Goal: Task Accomplishment & Management: Manage account settings

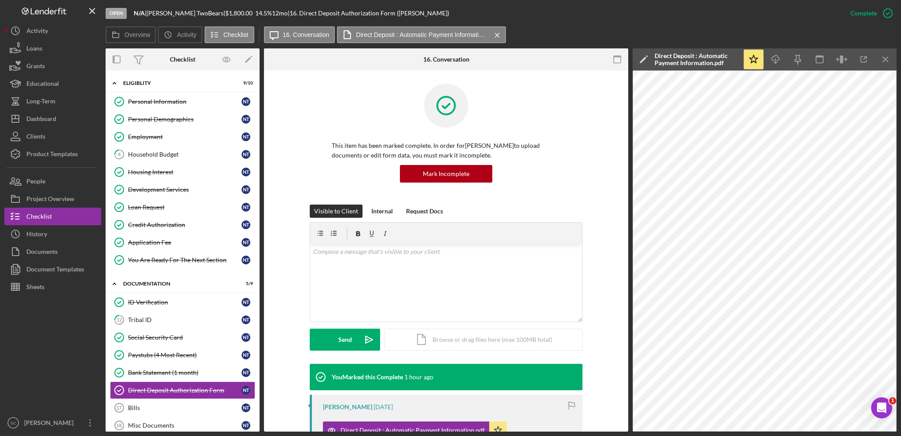
scroll to position [104, 0]
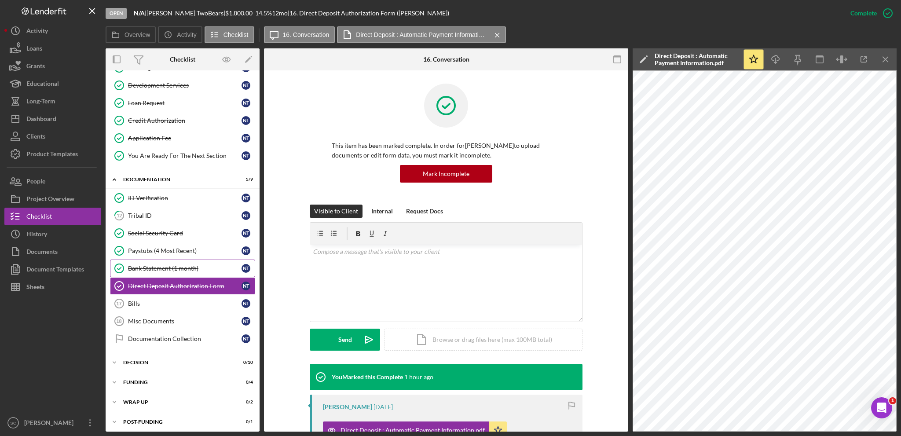
click at [151, 266] on div "Bank Statement (1 month)" at bounding box center [184, 268] width 113 height 7
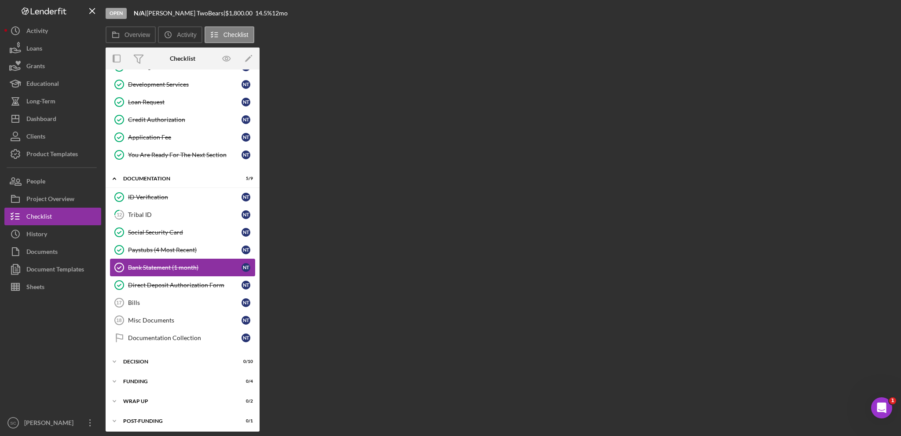
scroll to position [104, 0]
click at [155, 247] on div "Paystubs (4 Most Recent)" at bounding box center [184, 250] width 113 height 7
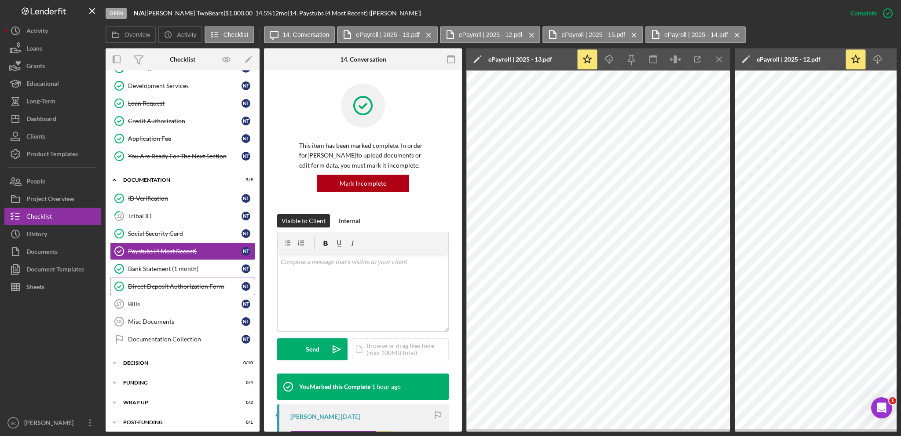
click at [155, 287] on link "Direct Deposit Authorization Form Direct Deposit Authorization Form N T" at bounding box center [182, 287] width 145 height 18
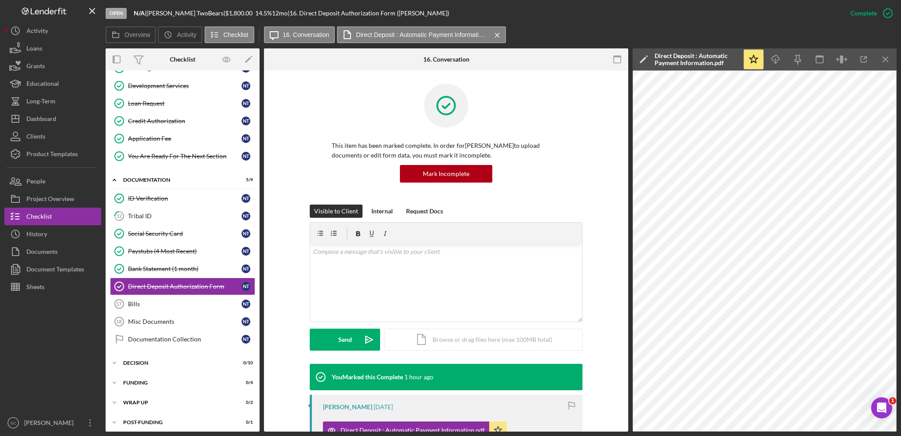
scroll to position [176, 0]
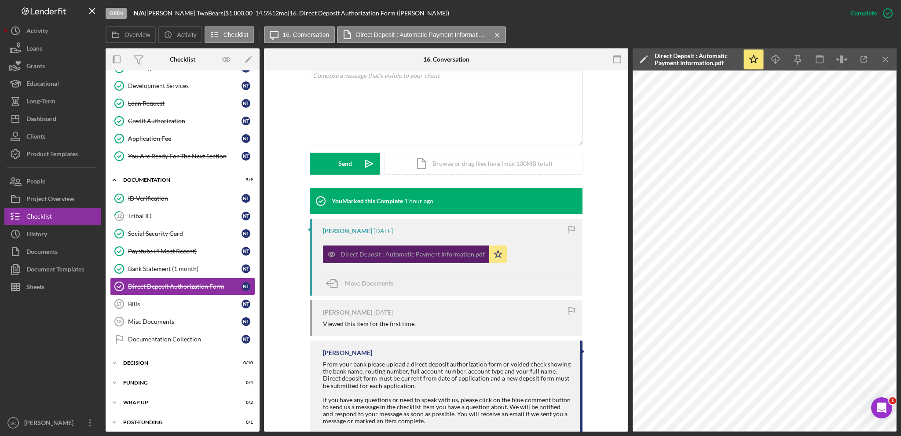
click at [371, 252] on div "Direct Deposit : Automatic Payment Information.pdf" at bounding box center [412, 254] width 144 height 7
click at [780, 53] on icon "Icon/Download" at bounding box center [776, 60] width 20 height 20
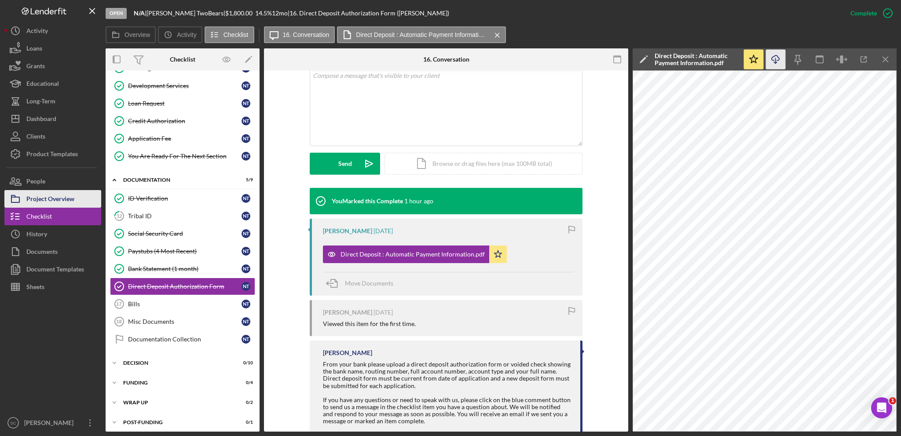
click at [69, 195] on div "Project Overview" at bounding box center [50, 200] width 48 height 20
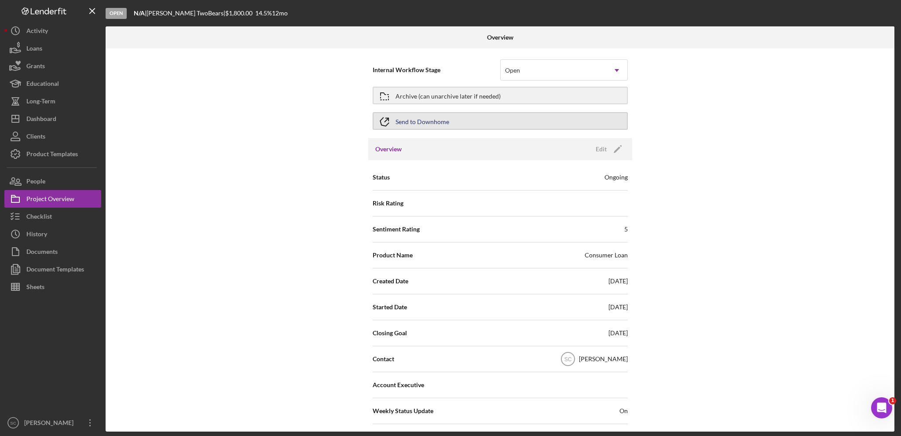
click at [429, 121] on div "Send to Downhome" at bounding box center [422, 121] width 54 height 16
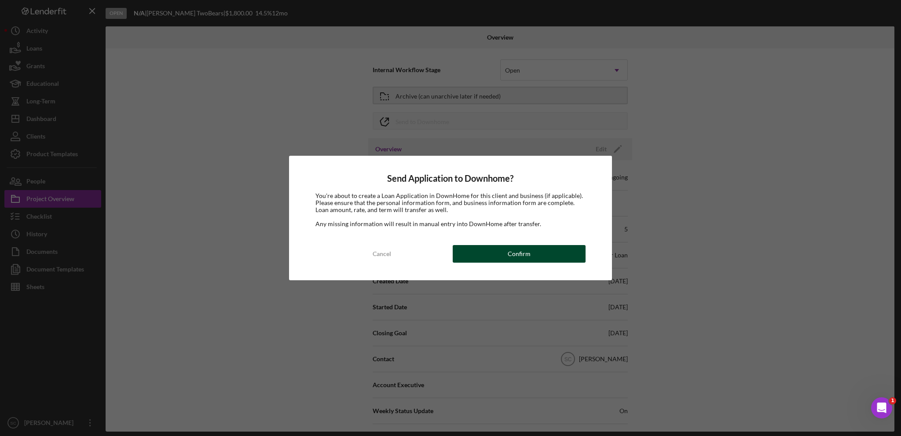
click at [497, 255] on button "Confirm" at bounding box center [519, 254] width 133 height 18
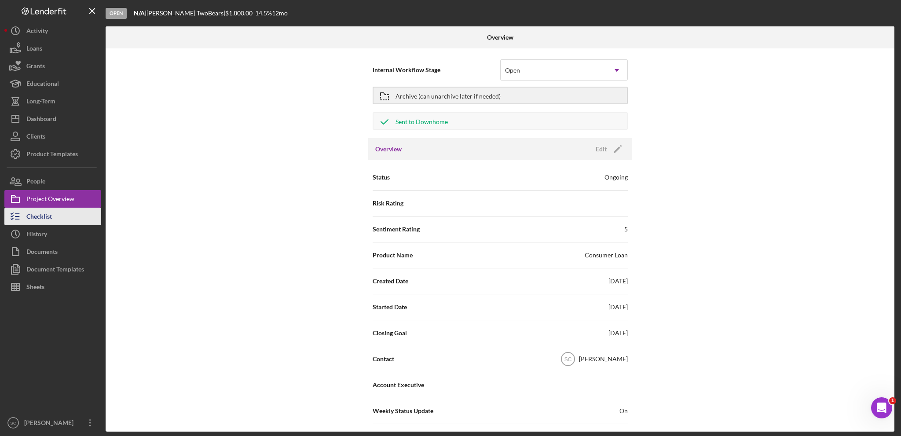
click at [37, 215] on div "Checklist" at bounding box center [39, 218] width 26 height 20
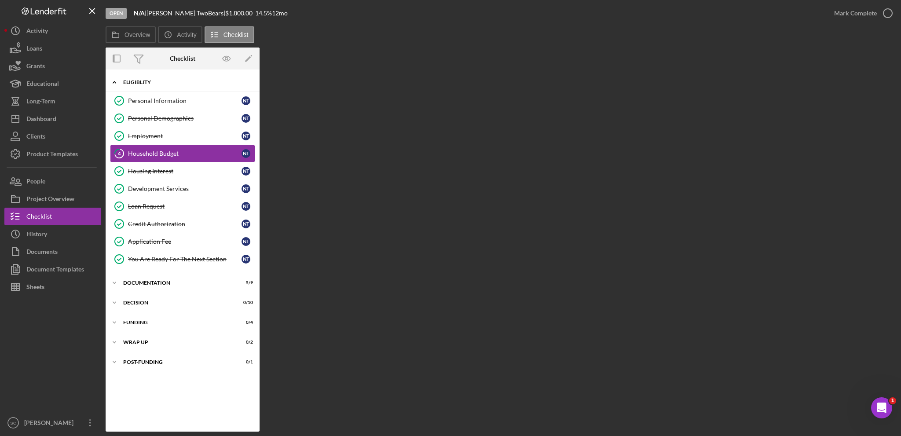
click at [117, 82] on icon "Icon/Expander" at bounding box center [115, 82] width 18 height 18
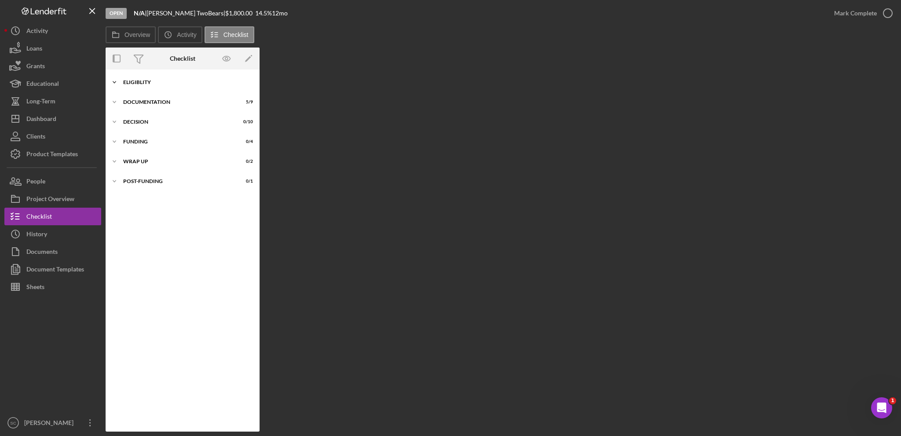
click at [116, 79] on icon "Icon/Expander" at bounding box center [115, 82] width 18 height 18
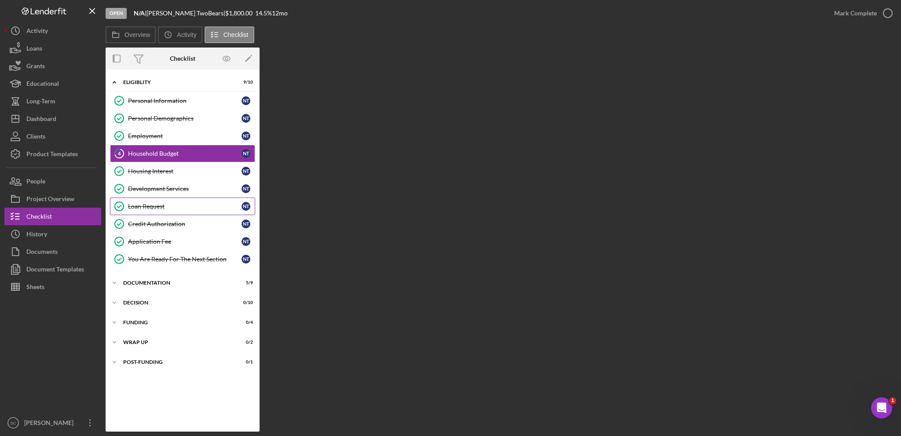
click at [153, 207] on div "Loan Request" at bounding box center [184, 206] width 113 height 7
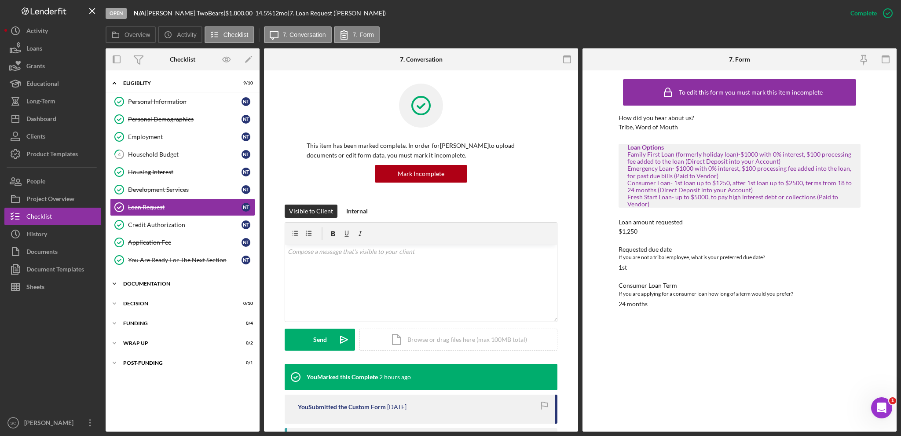
click at [116, 283] on icon "Icon/Expander" at bounding box center [115, 284] width 18 height 18
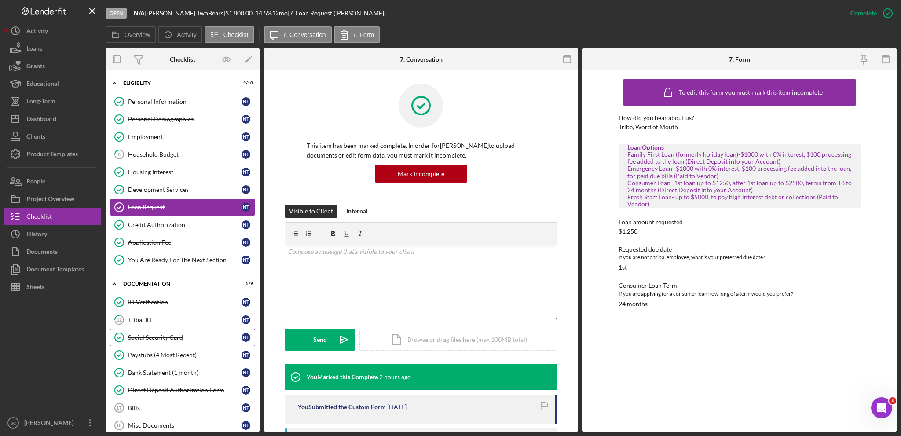
click at [155, 338] on div "Social Security Card" at bounding box center [184, 337] width 113 height 7
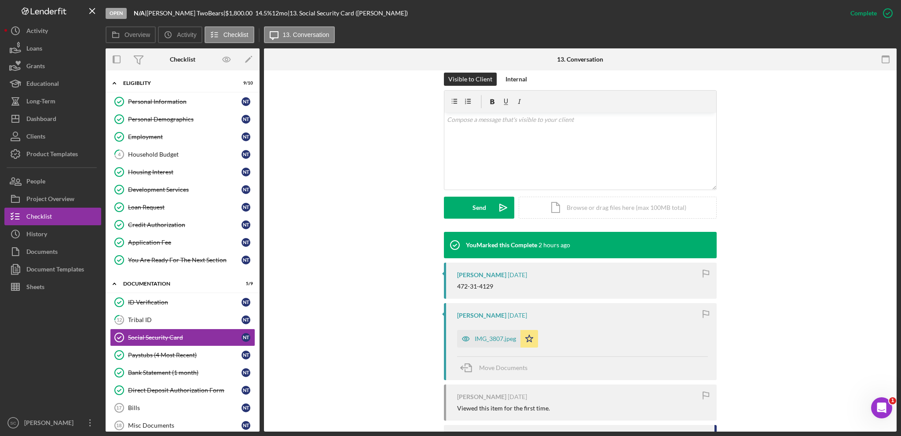
scroll to position [176, 0]
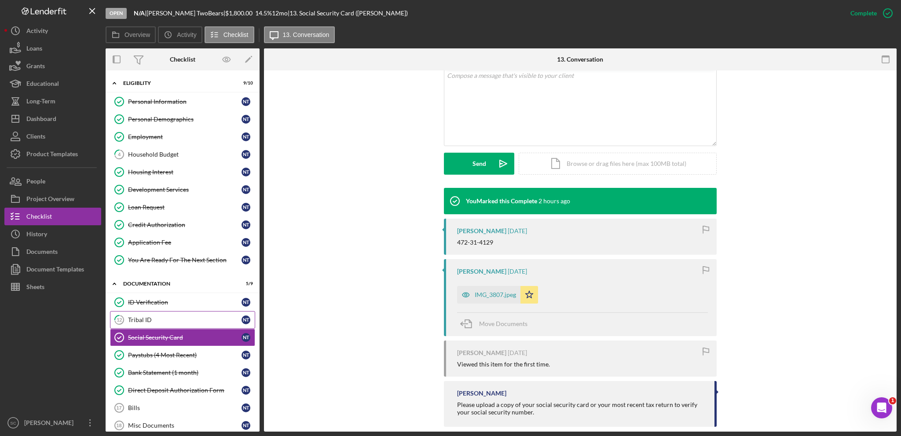
click at [146, 313] on link "12 Tribal ID N T" at bounding box center [182, 320] width 145 height 18
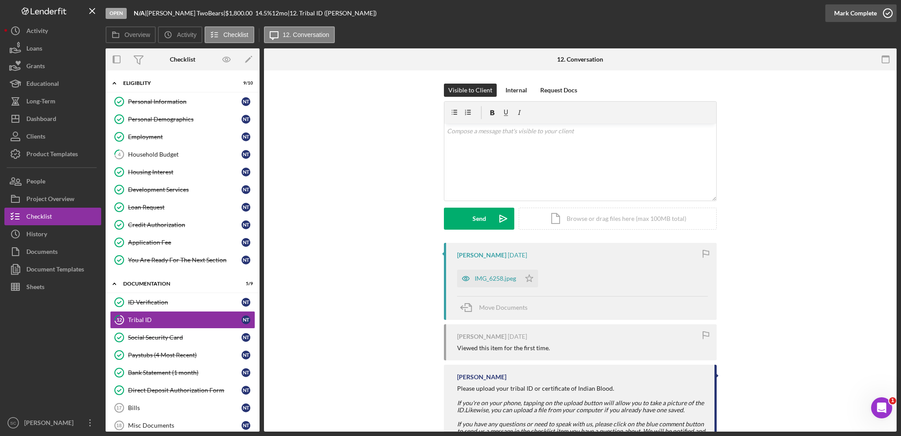
click at [846, 10] on div "Mark Complete" at bounding box center [855, 13] width 43 height 18
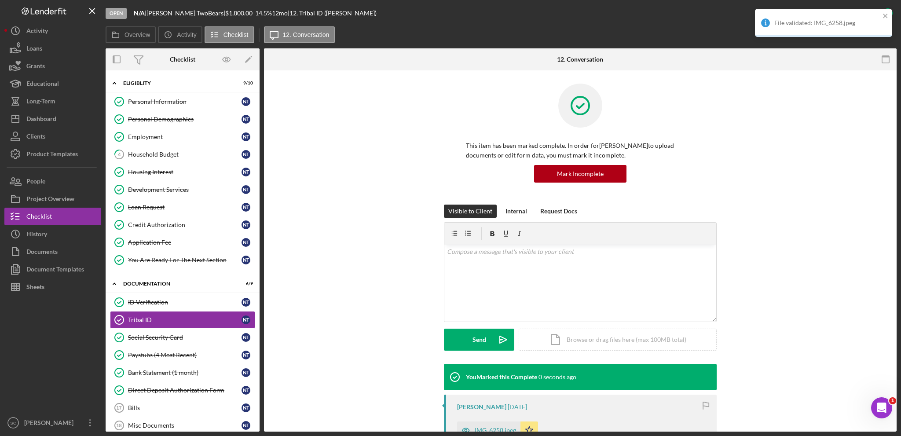
scroll to position [88, 0]
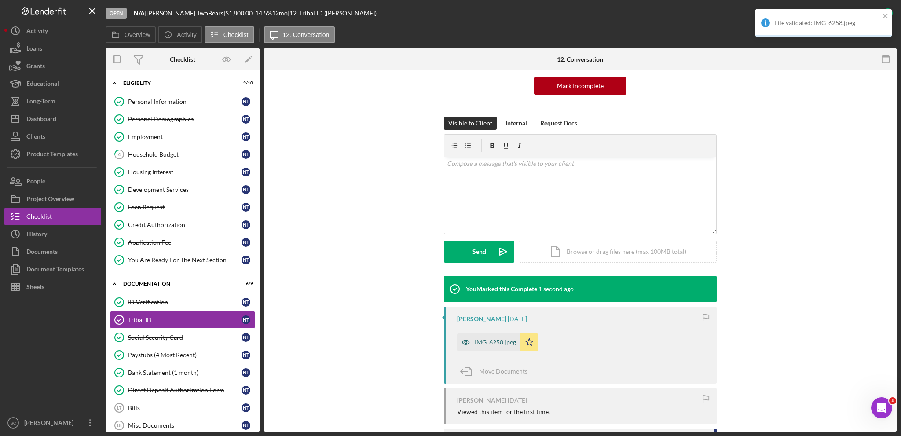
click at [491, 336] on div "IMG_6258.jpeg" at bounding box center [488, 342] width 63 height 18
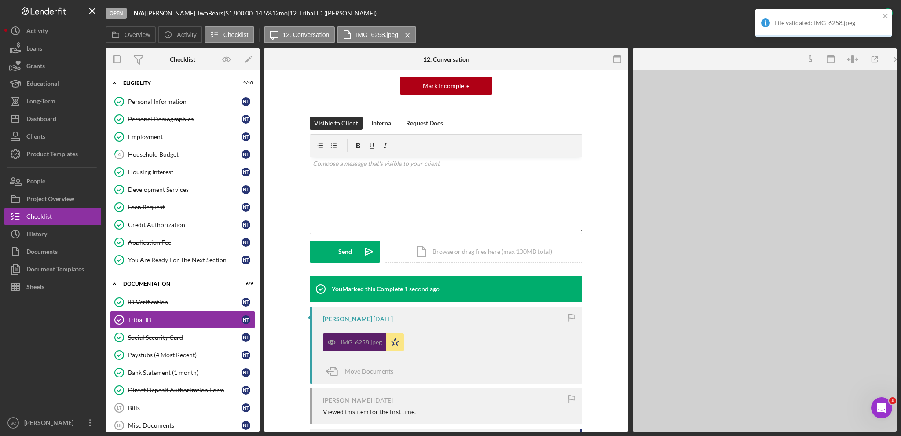
click at [491, 336] on div "IMG_6258.jpeg Icon/Star" at bounding box center [448, 340] width 251 height 22
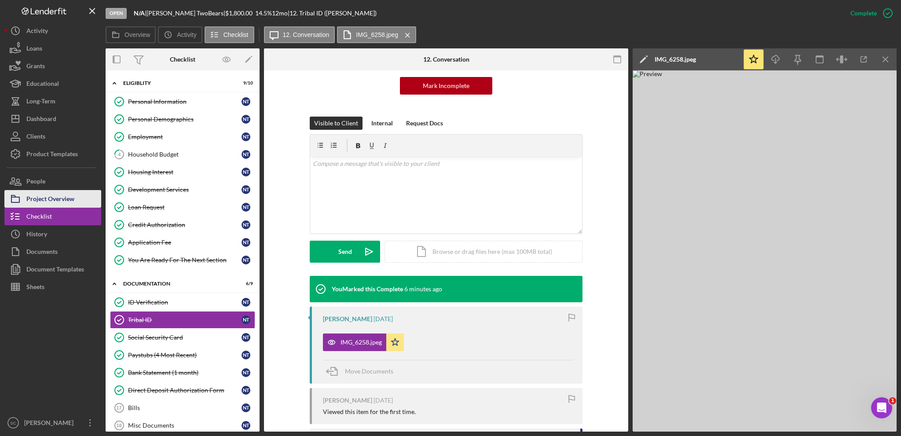
click at [63, 197] on div "Project Overview" at bounding box center [50, 200] width 48 height 20
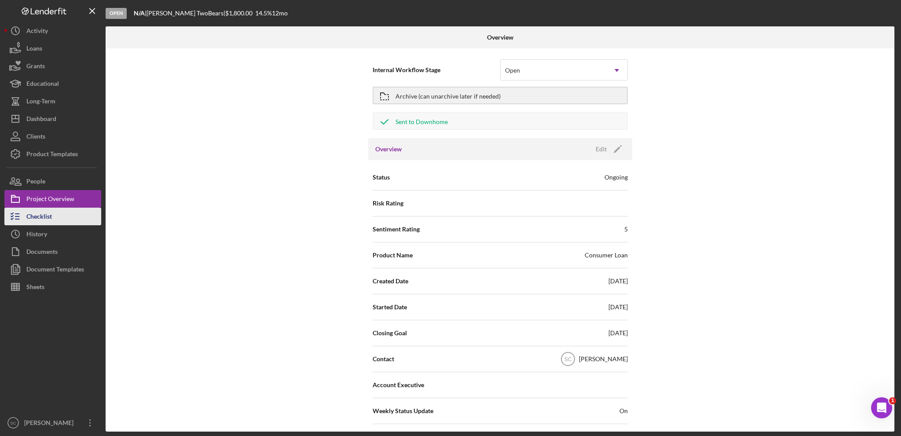
click at [47, 219] on div "Checklist" at bounding box center [39, 218] width 26 height 20
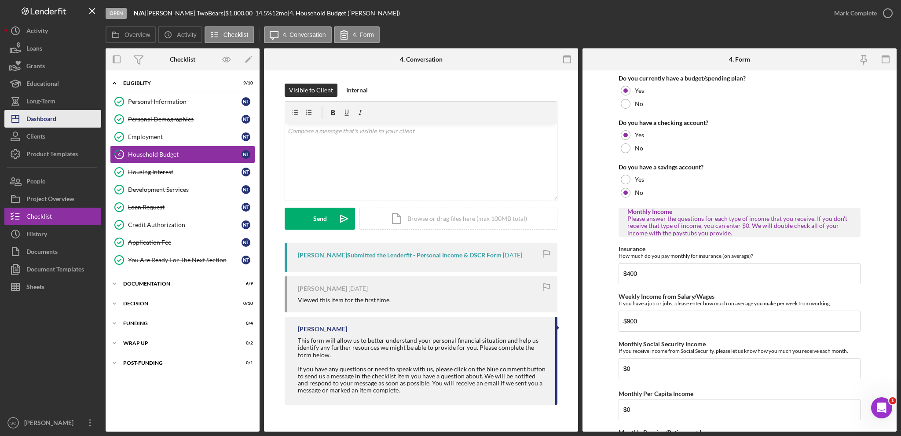
click at [60, 119] on button "Icon/Dashboard Dashboard" at bounding box center [52, 119] width 97 height 18
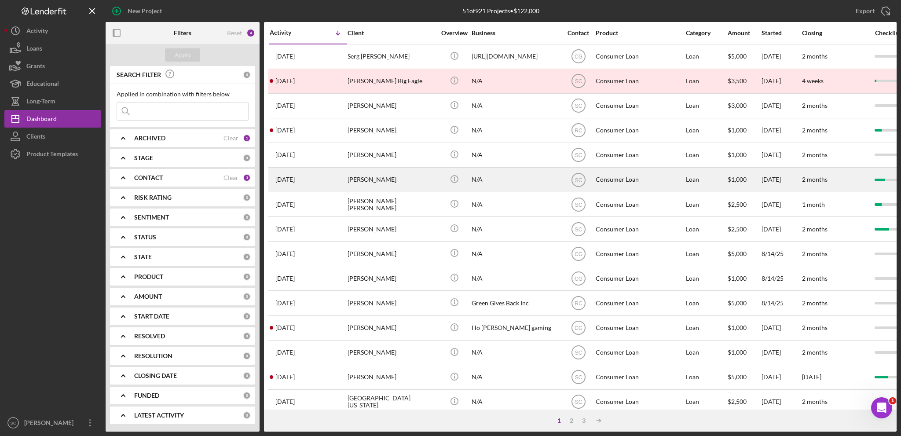
click at [378, 174] on div "[PERSON_NAME]" at bounding box center [391, 179] width 88 height 23
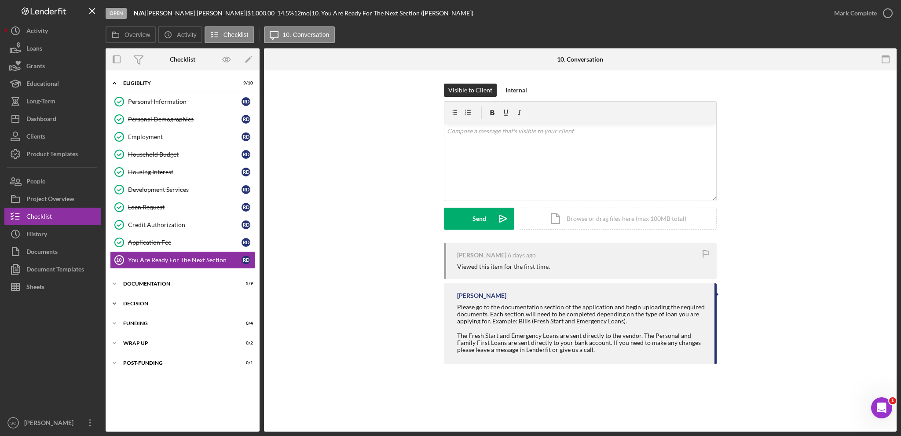
click at [113, 300] on icon "Icon/Expander" at bounding box center [115, 304] width 18 height 18
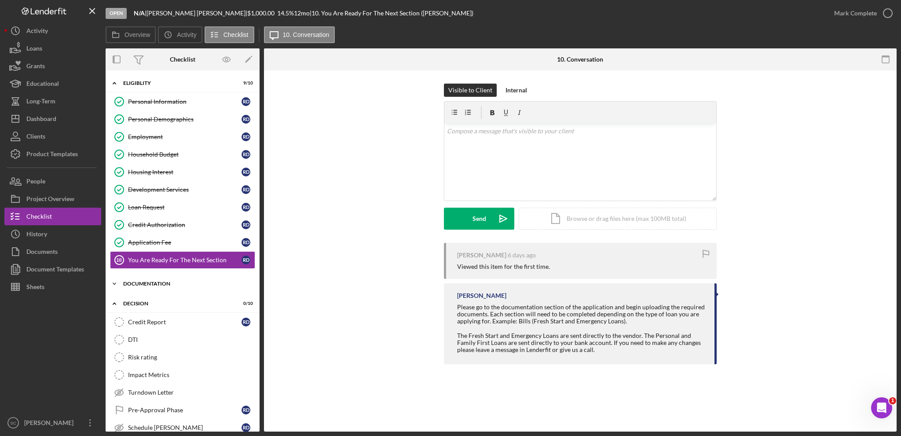
click at [115, 278] on icon "Icon/Expander" at bounding box center [115, 284] width 18 height 18
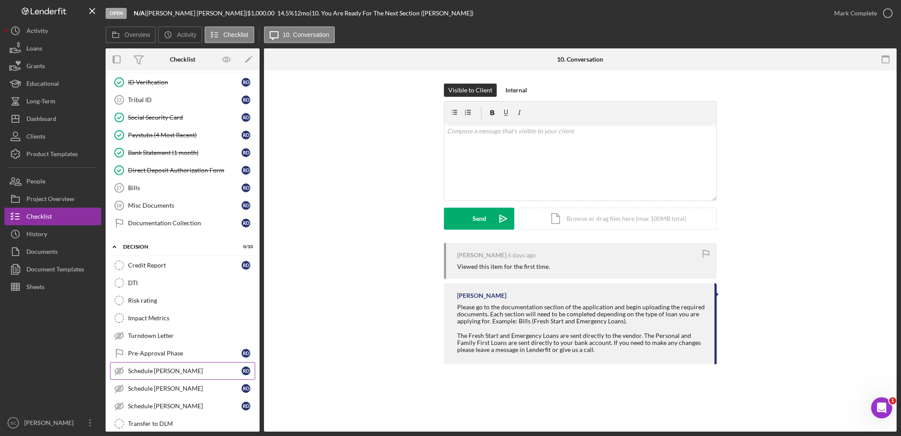
scroll to position [264, 0]
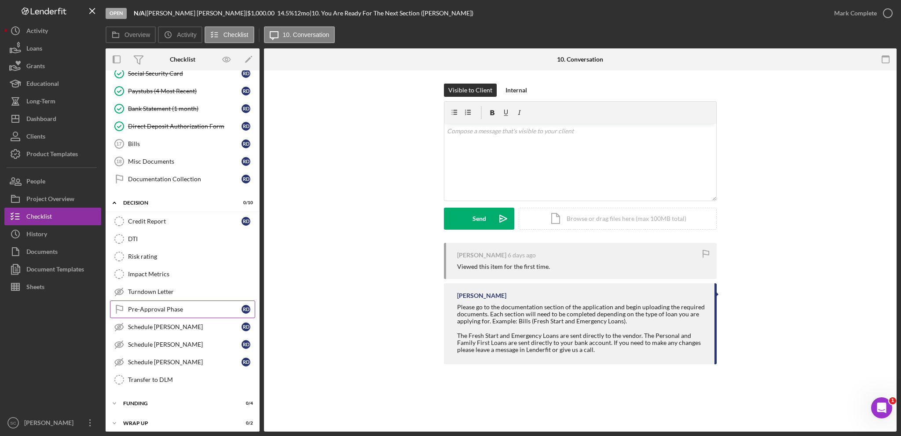
click at [175, 307] on div "Pre-Approval Phase" at bounding box center [184, 309] width 113 height 7
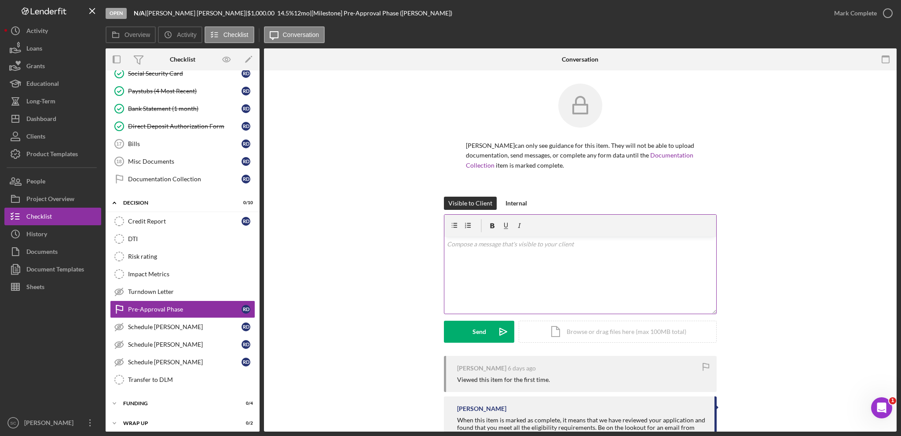
click at [522, 267] on div "v Color teal Color pink Remove color Add row above Add row below Add column bef…" at bounding box center [580, 275] width 272 height 77
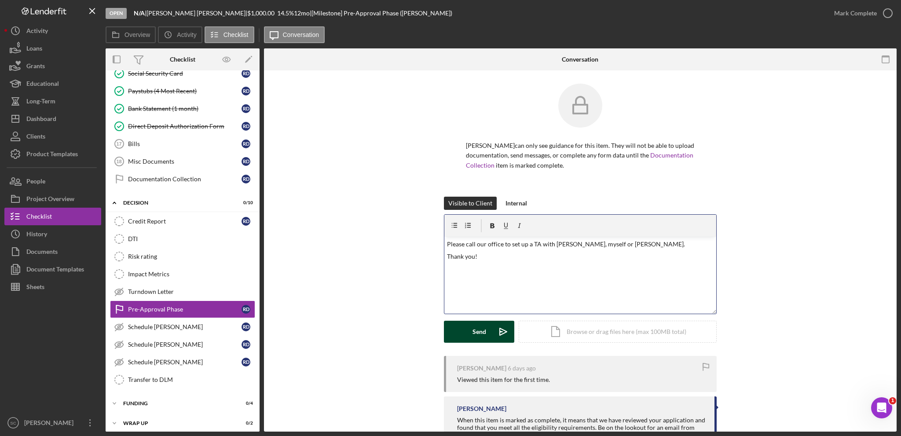
click at [469, 336] on button "Send Icon/icon-invite-send" at bounding box center [479, 332] width 70 height 22
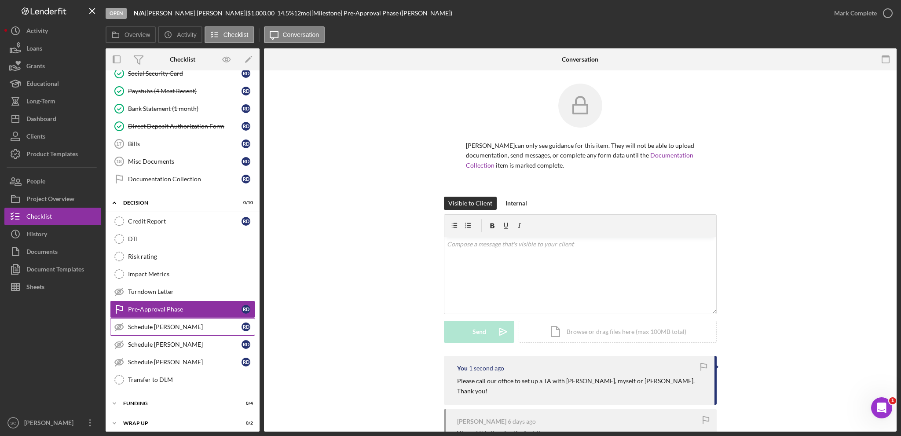
click at [187, 323] on div "Schedule [PERSON_NAME]" at bounding box center [184, 326] width 113 height 7
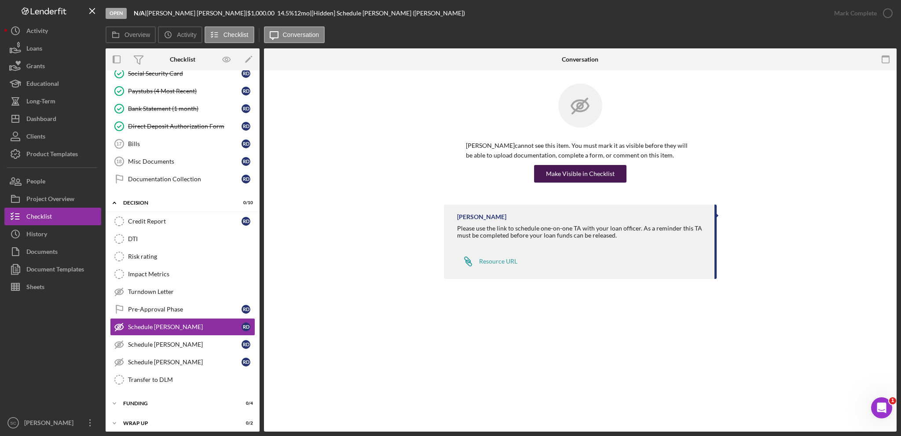
click at [595, 173] on div "Make Visible in Checklist" at bounding box center [580, 174] width 69 height 18
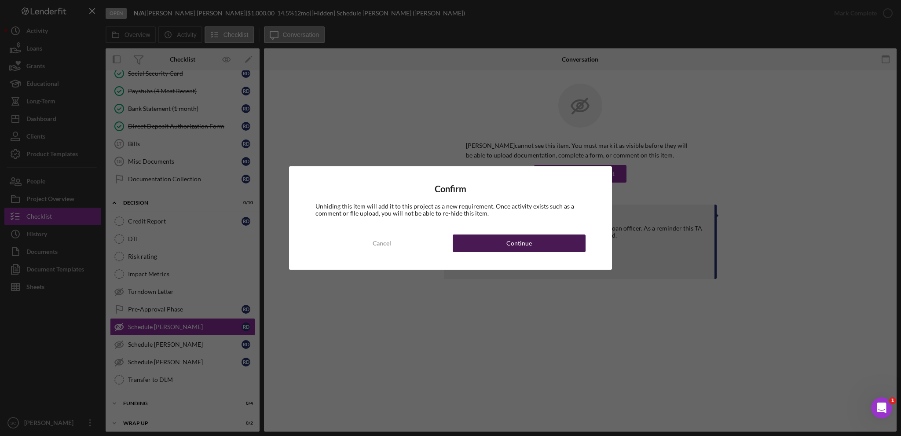
click at [533, 242] on button "Continue" at bounding box center [519, 243] width 133 height 18
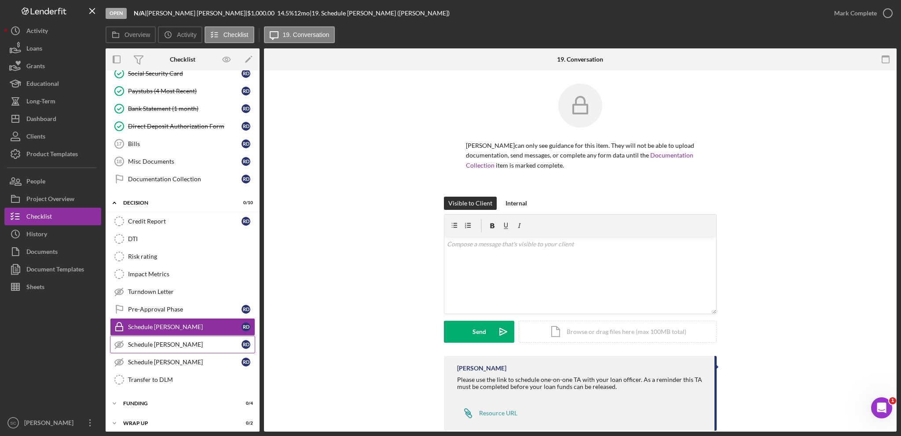
drag, startPoint x: 163, startPoint y: 340, endPoint x: 170, endPoint y: 340, distance: 7.0
click at [164, 341] on div "Schedule [PERSON_NAME]" at bounding box center [184, 344] width 113 height 7
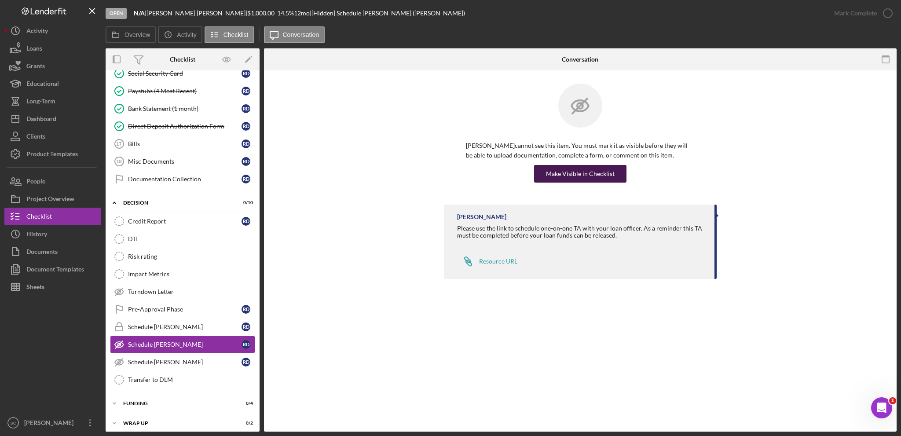
click at [562, 172] on div "Make Visible in Checklist" at bounding box center [580, 174] width 69 height 18
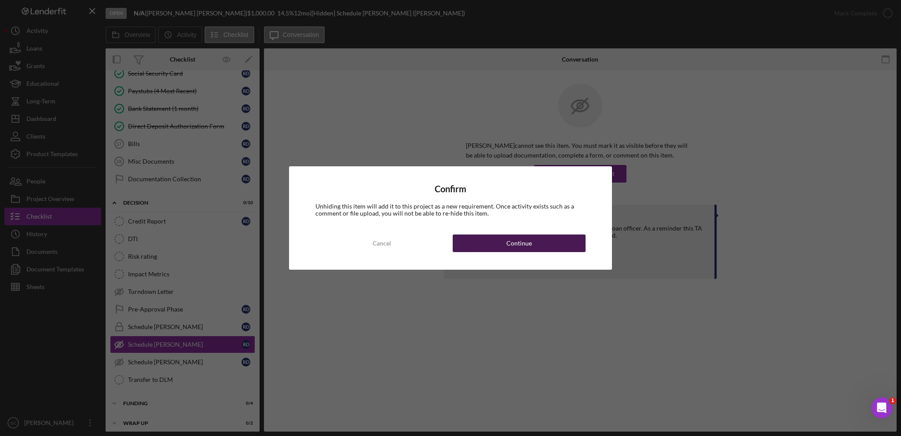
click at [508, 240] on div "Continue" at bounding box center [519, 243] width 26 height 18
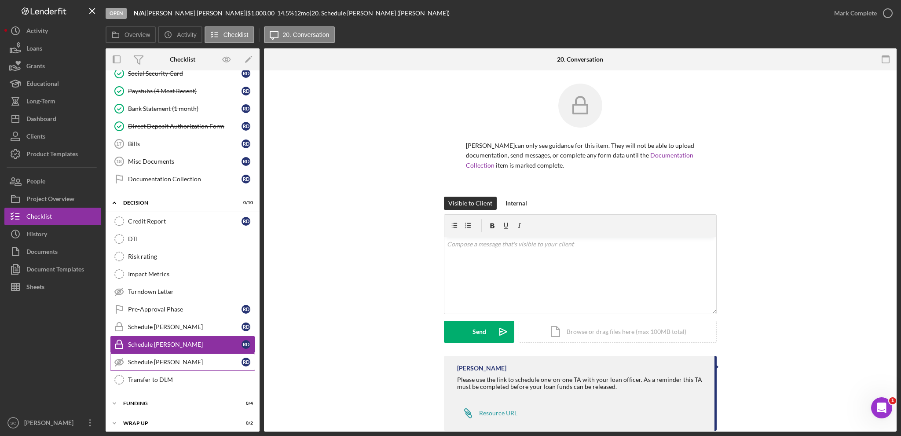
drag, startPoint x: 153, startPoint y: 357, endPoint x: 158, endPoint y: 358, distance: 5.0
click at [154, 358] on div "Schedule [PERSON_NAME]" at bounding box center [184, 361] width 113 height 7
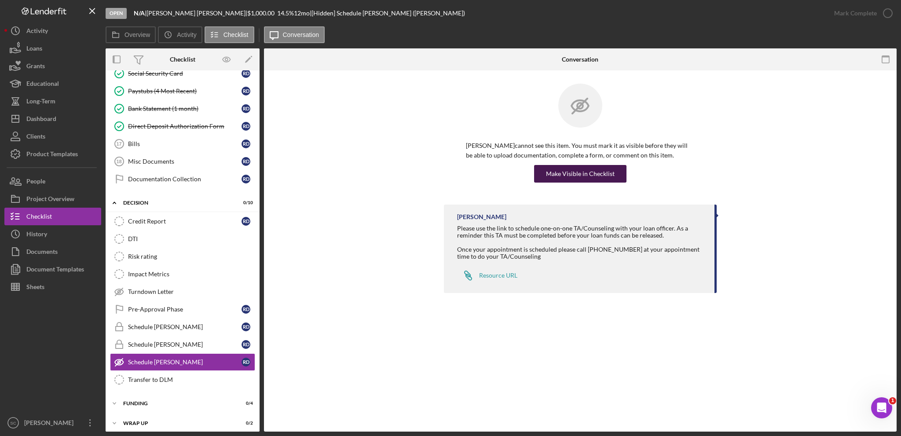
click at [578, 174] on div "Make Visible in Checklist" at bounding box center [580, 174] width 69 height 18
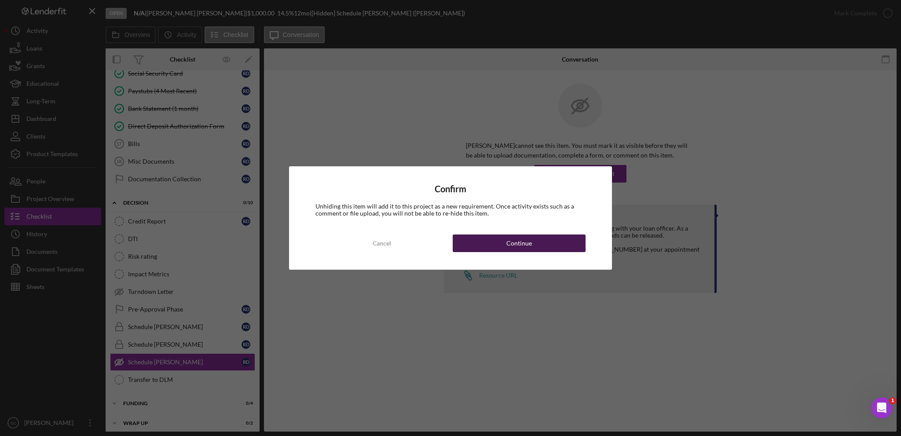
click at [499, 248] on button "Continue" at bounding box center [519, 243] width 133 height 18
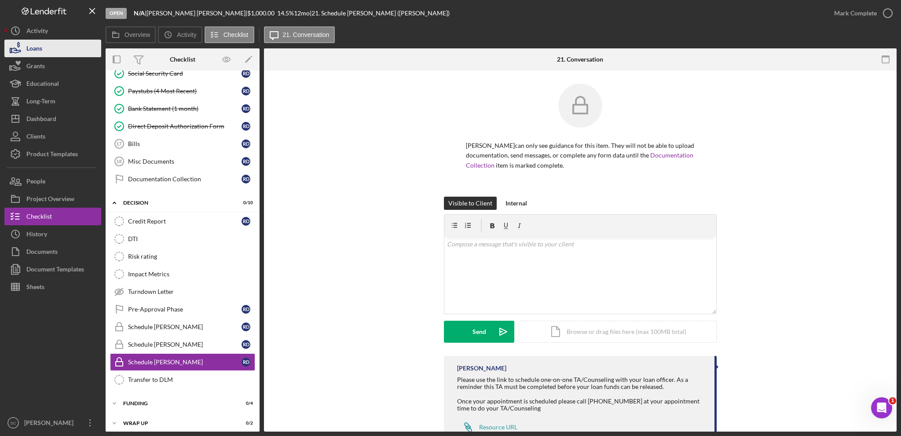
click at [64, 40] on button "Loans" at bounding box center [52, 49] width 97 height 18
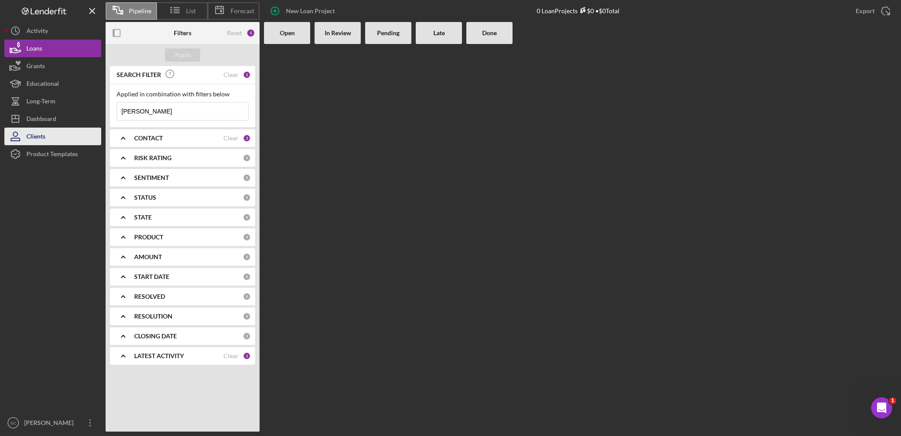
click at [61, 132] on button "Clients" at bounding box center [52, 137] width 97 height 18
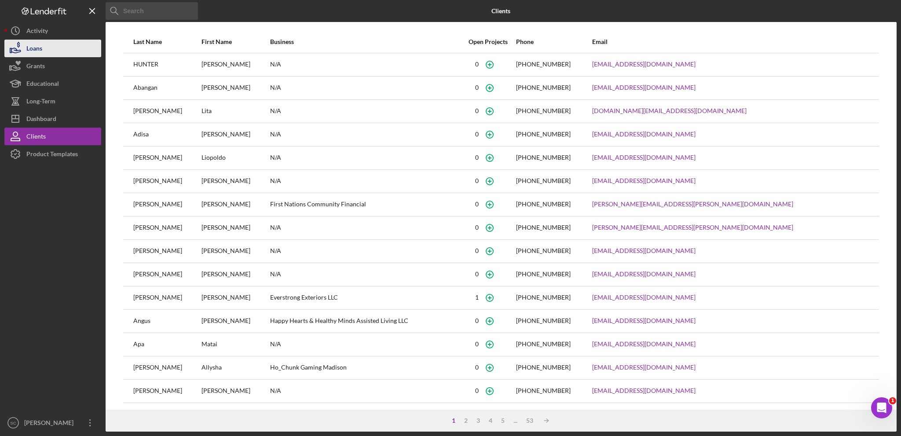
click at [51, 48] on button "Loans" at bounding box center [52, 49] width 97 height 18
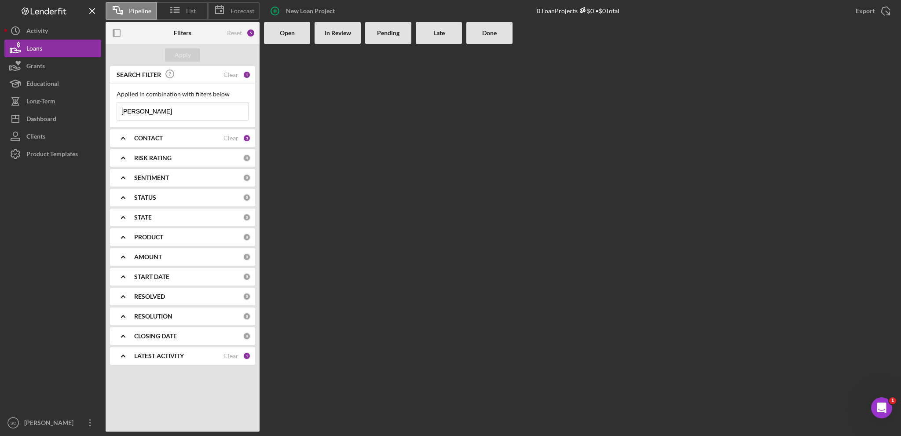
drag, startPoint x: 174, startPoint y: 114, endPoint x: 109, endPoint y: 113, distance: 65.1
click at [109, 113] on div "SEARCH FILTER Clear 1 Applied in combination with filters below [PERSON_NAME] T…" at bounding box center [183, 218] width 154 height 305
click at [141, 140] on b "CONTACT" at bounding box center [148, 138] width 29 height 7
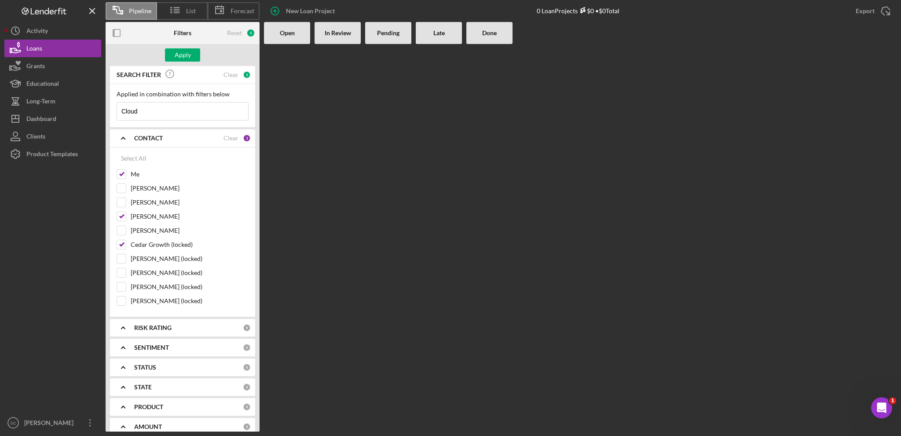
click at [157, 110] on input "Cloud" at bounding box center [182, 111] width 131 height 18
click at [159, 109] on input "Cloud" at bounding box center [182, 111] width 131 height 18
click at [127, 136] on icon "Icon/Expander" at bounding box center [123, 138] width 22 height 22
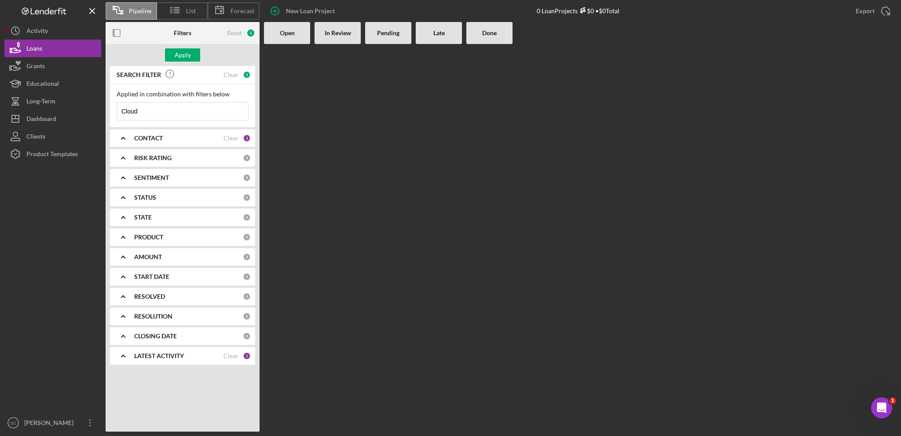
click at [144, 197] on b "STATUS" at bounding box center [145, 197] width 22 height 7
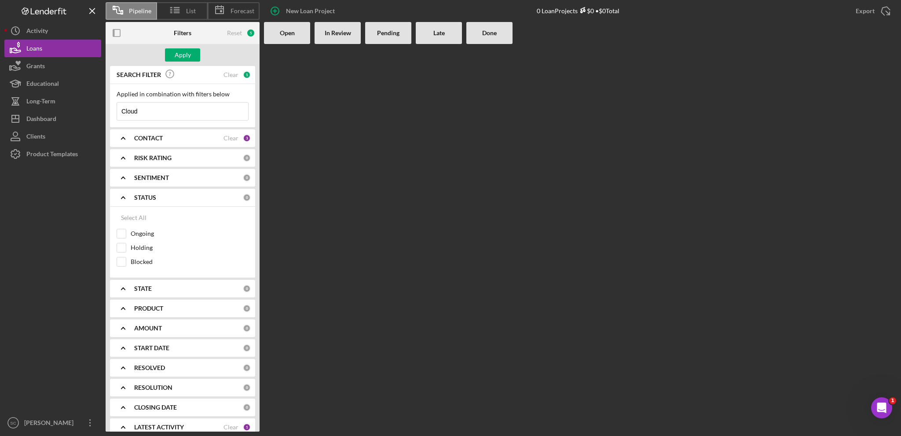
click at [122, 195] on icon "Icon/Expander" at bounding box center [123, 197] width 22 height 22
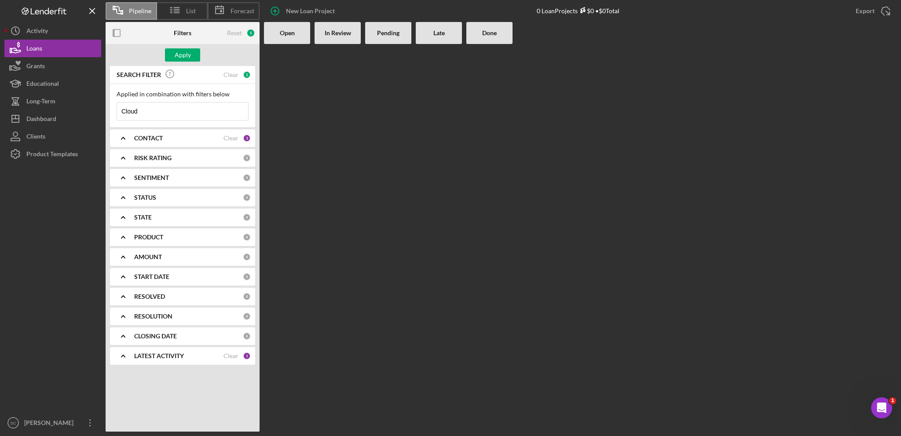
click at [124, 312] on icon "Icon/Expander" at bounding box center [123, 316] width 22 height 22
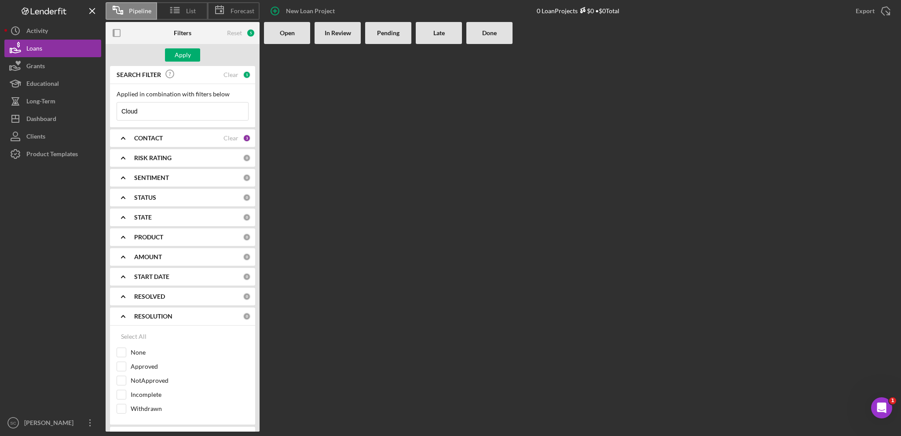
click at [124, 315] on icon "Icon/Expander" at bounding box center [123, 316] width 22 height 22
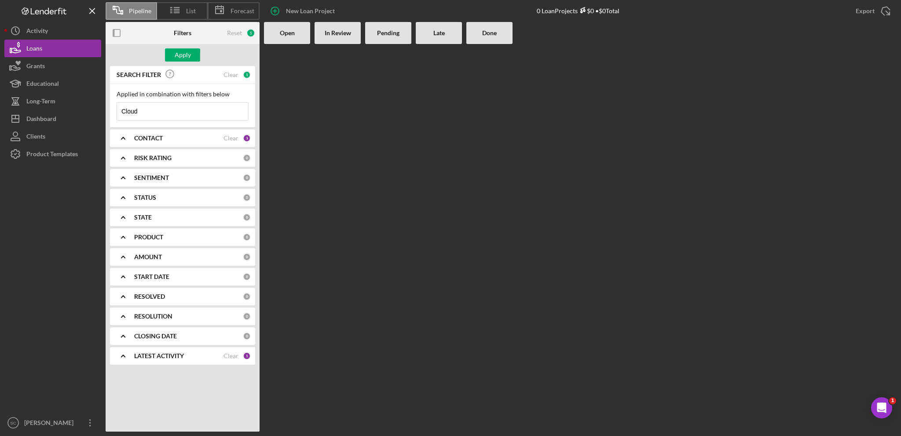
click at [123, 361] on icon "Icon/Expander" at bounding box center [123, 356] width 22 height 22
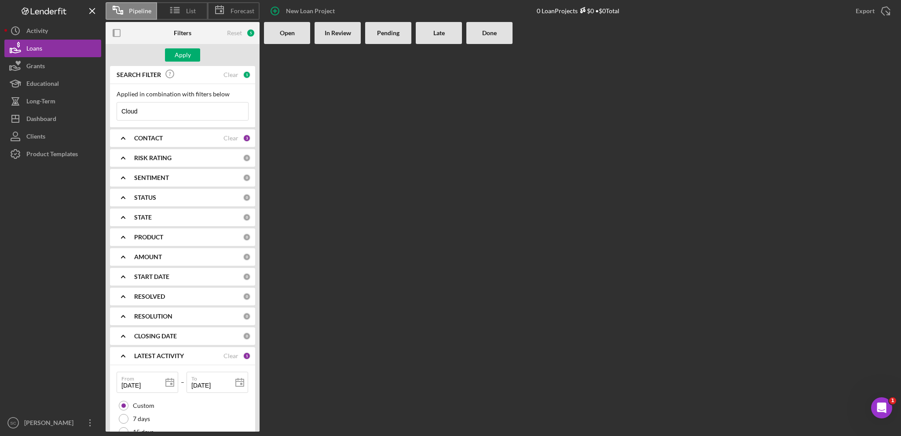
click at [123, 356] on icon "Icon/Expander" at bounding box center [123, 356] width 22 height 22
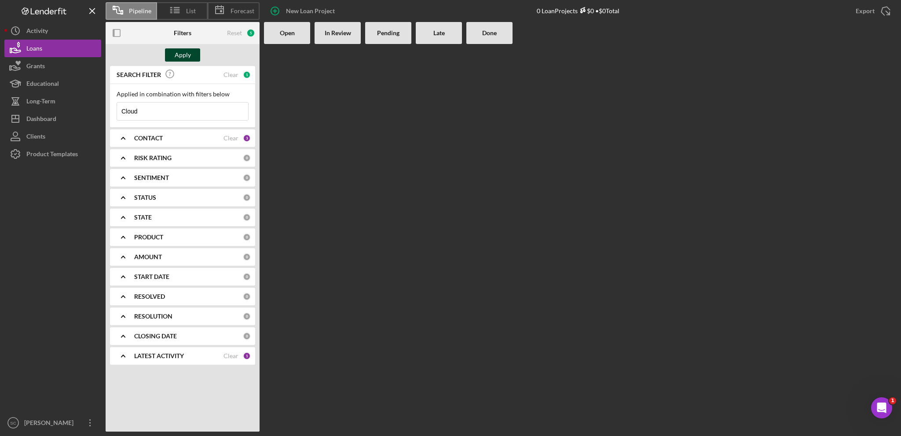
click at [184, 54] on div "Apply" at bounding box center [183, 54] width 16 height 13
drag, startPoint x: 142, startPoint y: 110, endPoint x: 120, endPoint y: 112, distance: 22.1
click at [120, 112] on input "Cloud" at bounding box center [182, 111] width 131 height 18
type input "[PERSON_NAME] Cloud"
click at [234, 31] on div "Reset" at bounding box center [234, 32] width 15 height 7
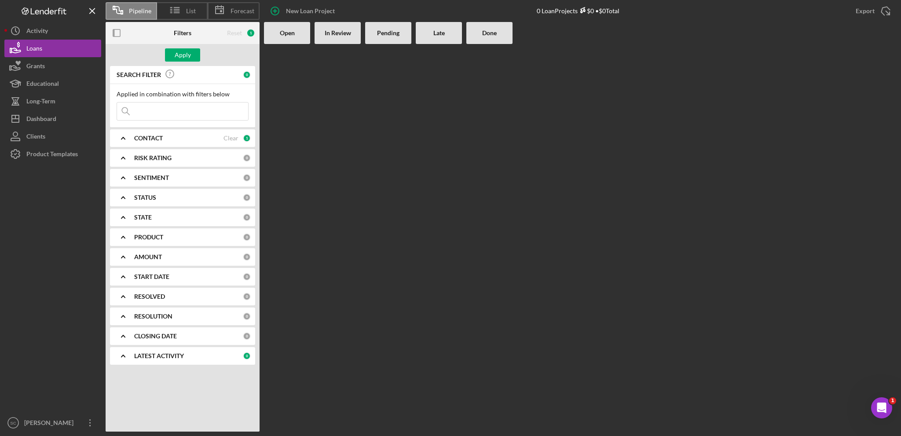
click at [183, 112] on input at bounding box center [182, 111] width 131 height 18
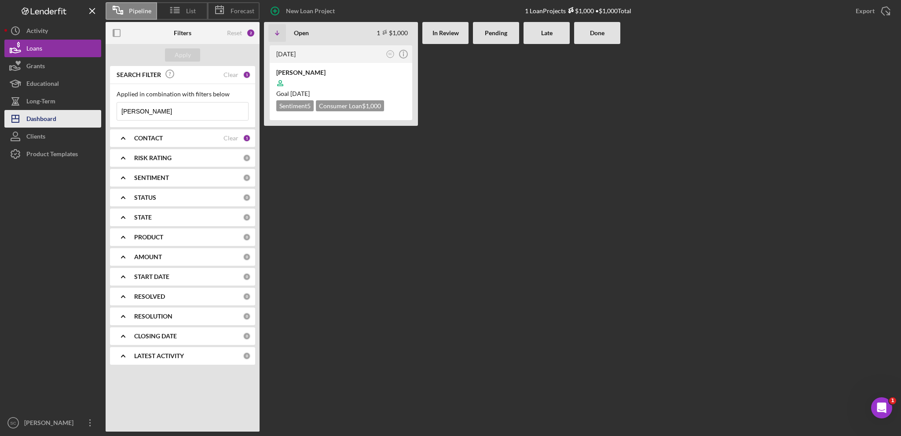
drag, startPoint x: 174, startPoint y: 114, endPoint x: 93, endPoint y: 112, distance: 81.0
click at [93, 112] on div "Pipeline List Forecast New Loan Project 1 Loan Projects $1,000 • $1,000 Total E…" at bounding box center [450, 215] width 892 height 431
type input "[PERSON_NAME] Cloud"
click at [118, 354] on icon "Icon/Expander" at bounding box center [123, 356] width 22 height 22
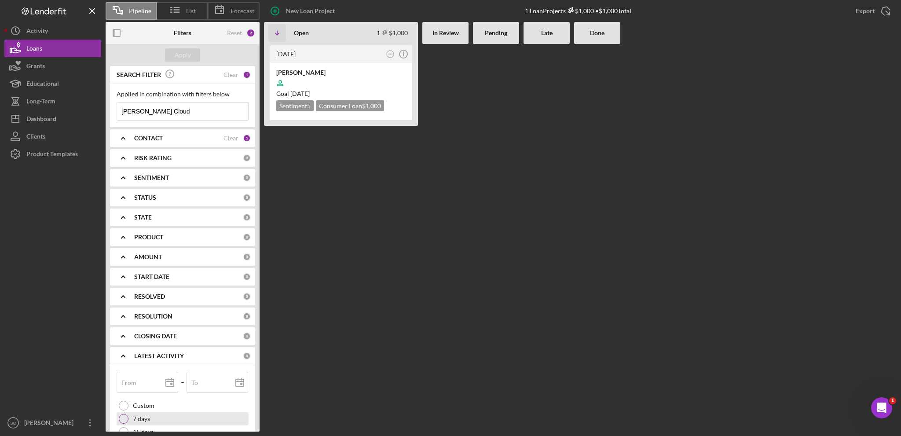
scroll to position [68, 0]
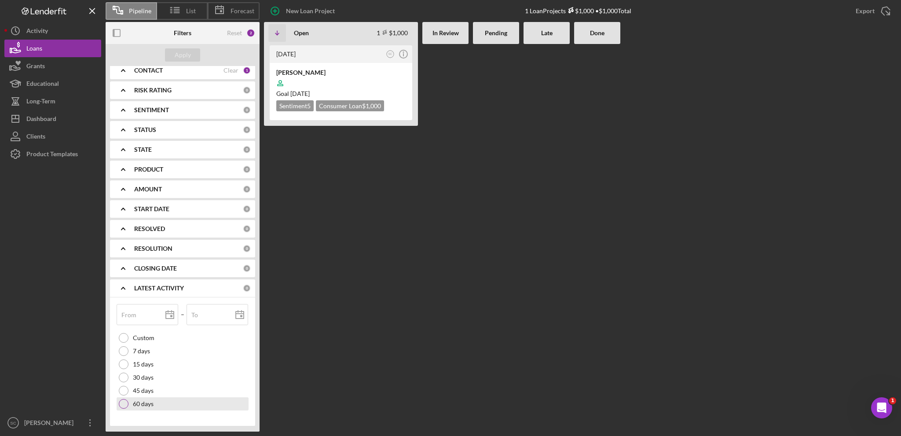
click at [127, 400] on div at bounding box center [124, 404] width 10 height 10
type input "[DATE]"
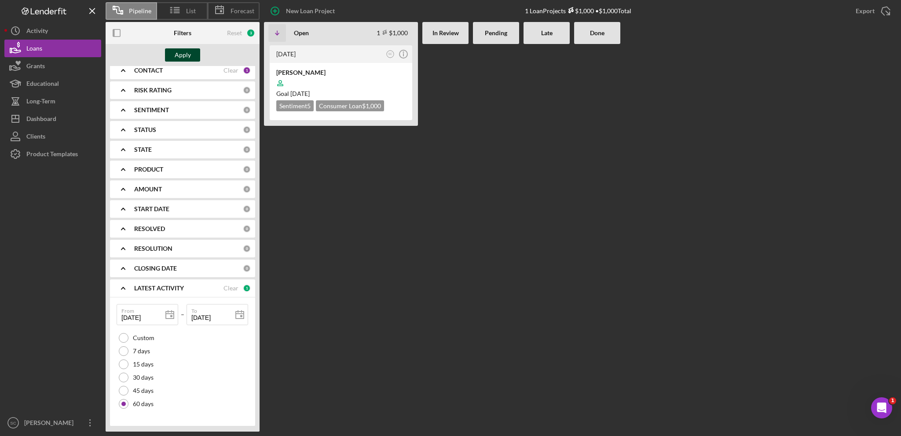
click at [183, 51] on div "Apply" at bounding box center [183, 54] width 16 height 13
click at [150, 316] on input "[DATE]" at bounding box center [148, 314] width 62 height 21
drag, startPoint x: 153, startPoint y: 316, endPoint x: 120, endPoint y: 315, distance: 33.0
click at [120, 315] on input "[DATE]" at bounding box center [148, 314] width 62 height 21
type input "0m/dd/yyyy"
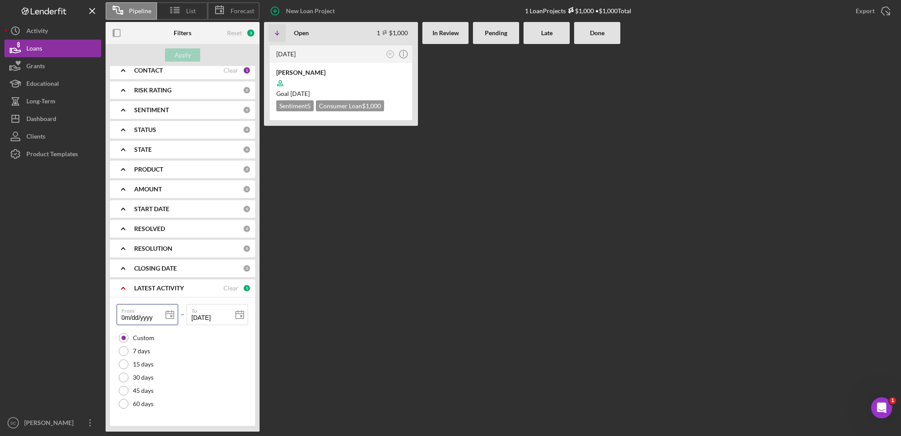
type input "04/dd/yyyy"
type input "04/0d/yyyy"
type input "04/01/yyyy"
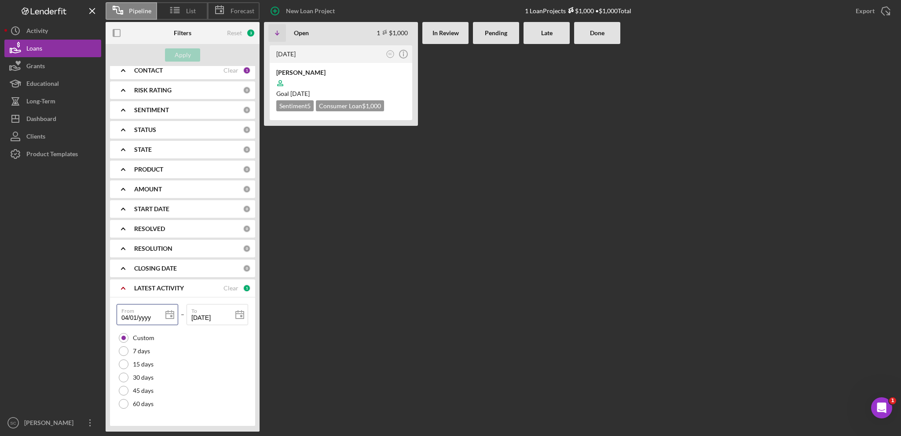
type input "04/01/2yyy"
type input "04/01/20yy"
type input "04/01/202y"
type input "[DATE]"
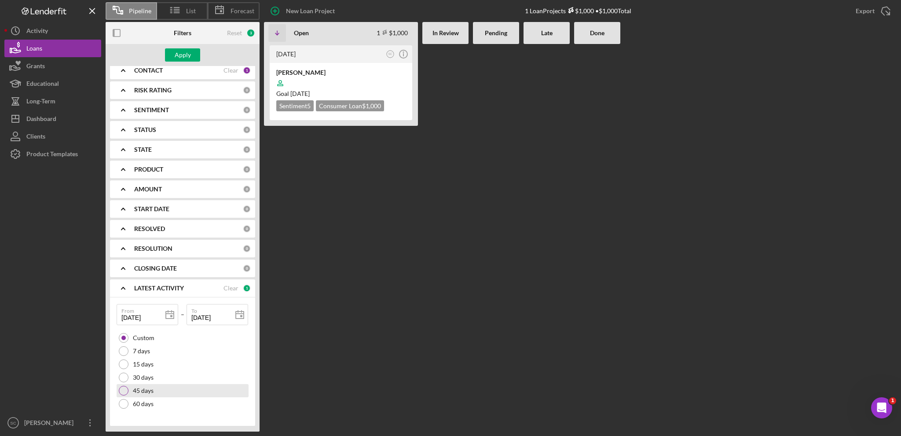
click at [197, 385] on div "45 days" at bounding box center [183, 390] width 132 height 13
type input "[DATE]"
click at [123, 336] on div at bounding box center [124, 338] width 10 height 10
drag, startPoint x: 159, startPoint y: 311, endPoint x: 117, endPoint y: 309, distance: 41.8
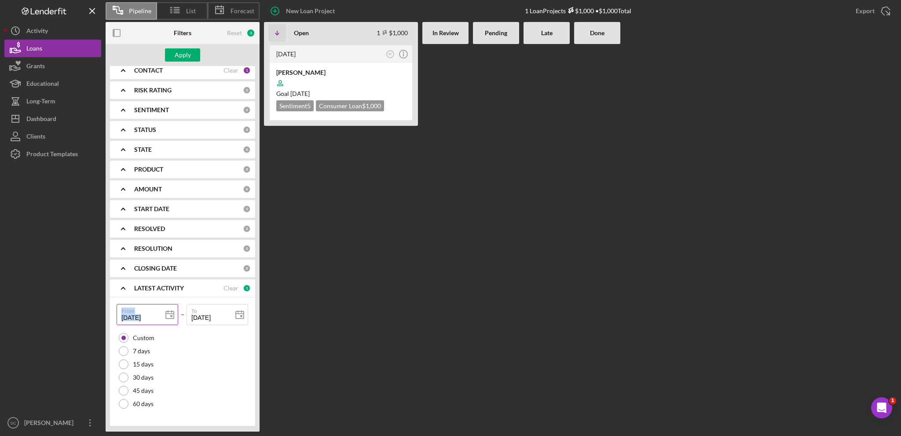
click at [117, 309] on div "From [DATE] [DATE]" at bounding box center [148, 315] width 62 height 22
click at [167, 317] on icon at bounding box center [170, 315] width 22 height 22
type input "[DATE]"
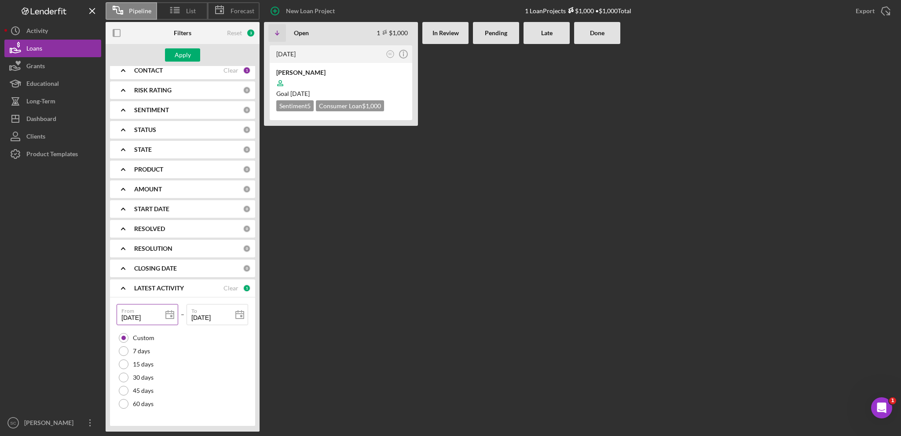
type input "[DATE]"
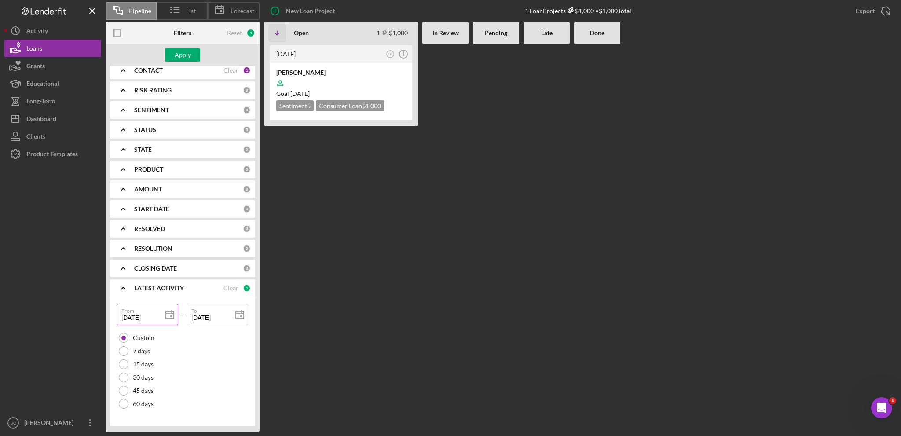
type input "[DATE]"
click at [186, 56] on div "Apply" at bounding box center [183, 54] width 16 height 13
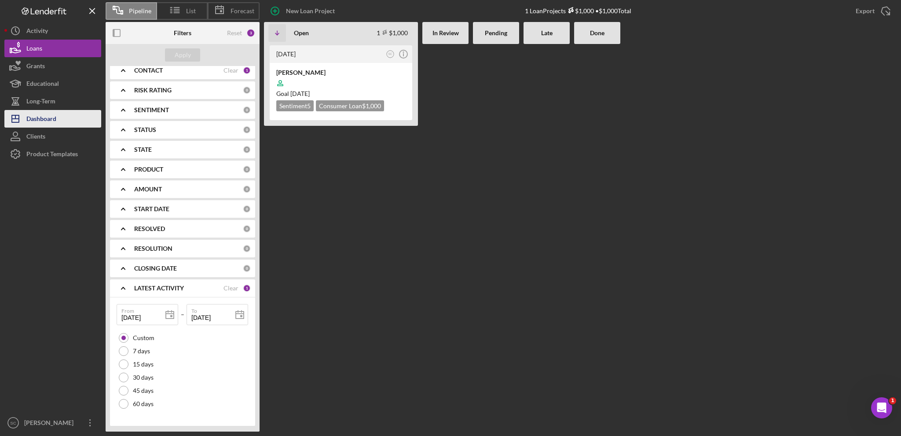
click at [52, 118] on div "Dashboard" at bounding box center [41, 120] width 30 height 20
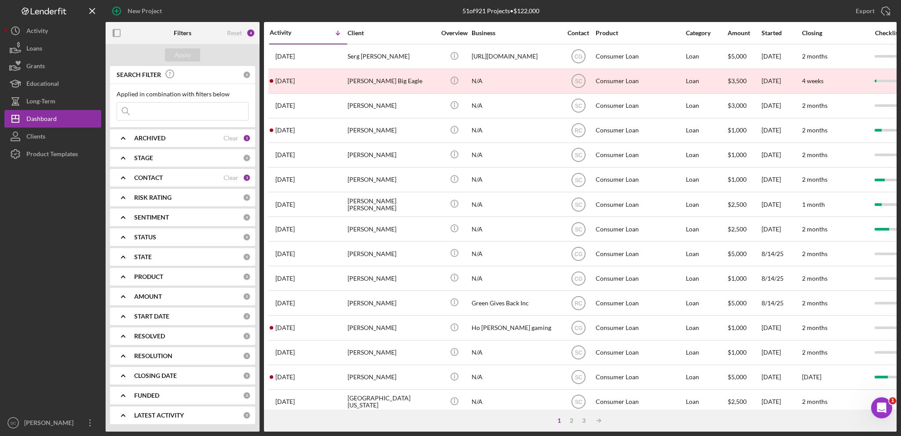
click at [175, 409] on div "LATEST ACTIVITY 0" at bounding box center [192, 415] width 117 height 18
click at [164, 416] on b "LATEST ACTIVITY" at bounding box center [159, 415] width 50 height 7
click at [151, 135] on b "ARCHIVED" at bounding box center [149, 138] width 31 height 7
click at [122, 185] on input "Archived" at bounding box center [121, 188] width 9 height 9
checkbox input "true"
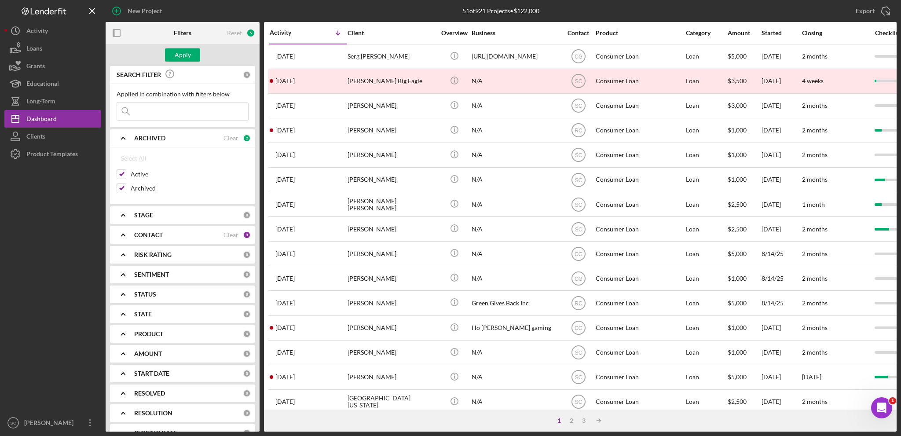
scroll to position [44, 0]
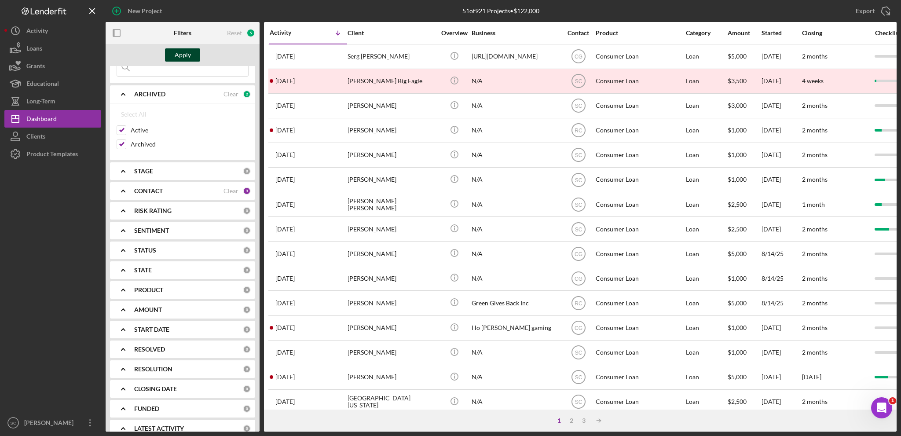
click at [182, 52] on div "Apply" at bounding box center [183, 54] width 16 height 13
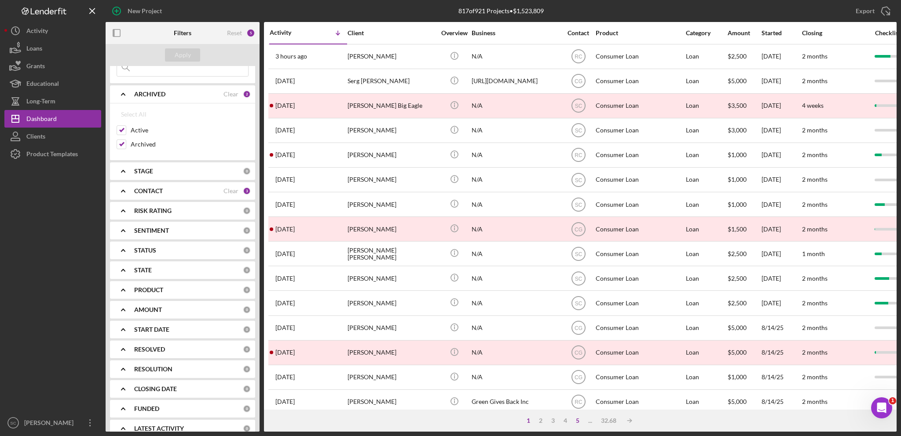
click at [577, 422] on div "5" at bounding box center [577, 420] width 12 height 7
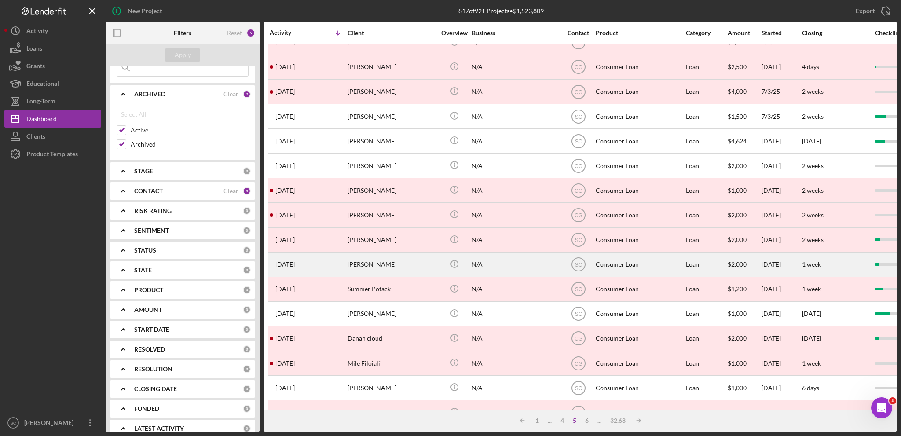
scroll to position [132, 0]
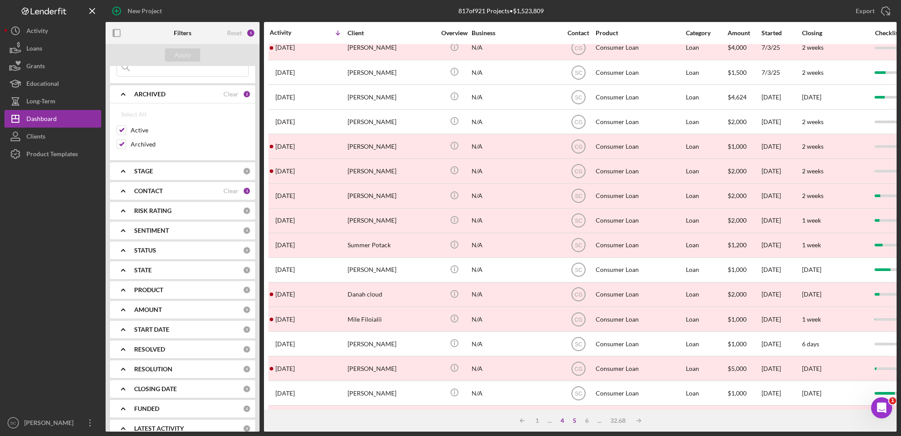
click at [563, 419] on div "4" at bounding box center [562, 420] width 12 height 7
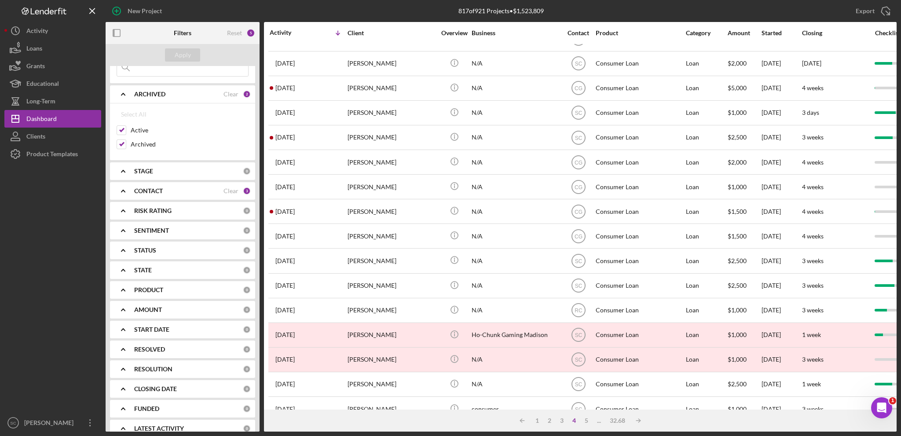
scroll to position [0, 0]
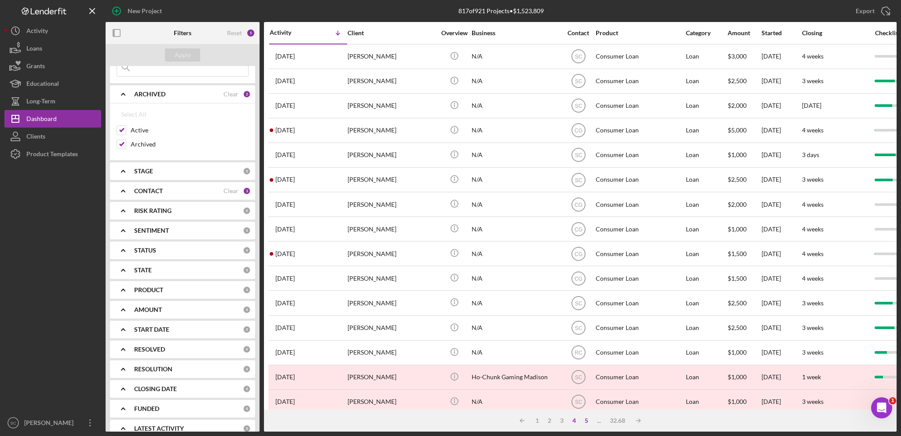
click at [588, 420] on div "5" at bounding box center [586, 420] width 12 height 7
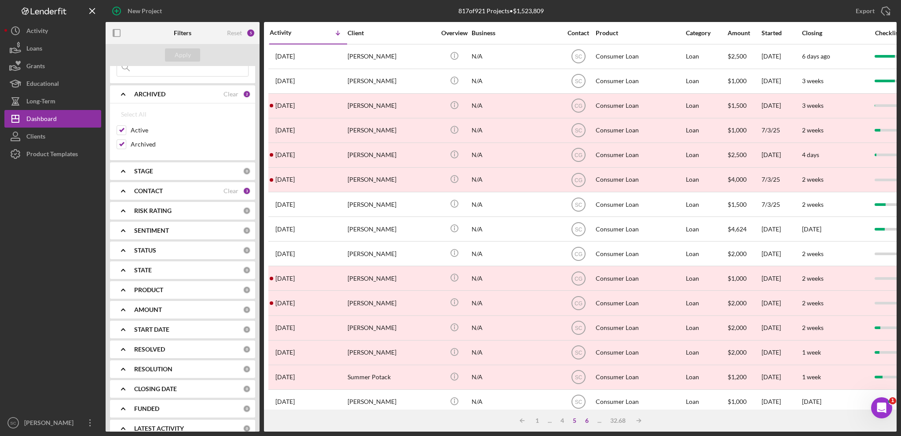
click at [583, 418] on div "6" at bounding box center [587, 420] width 12 height 7
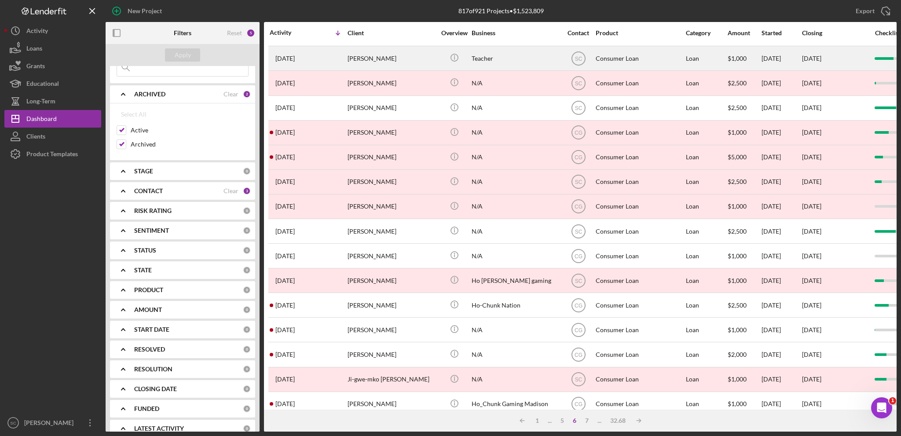
scroll to position [262, 0]
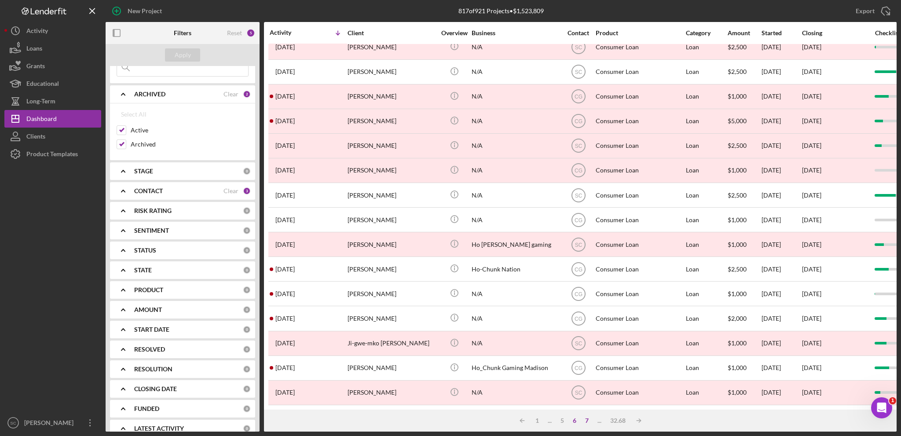
click at [586, 418] on div "7" at bounding box center [587, 420] width 12 height 7
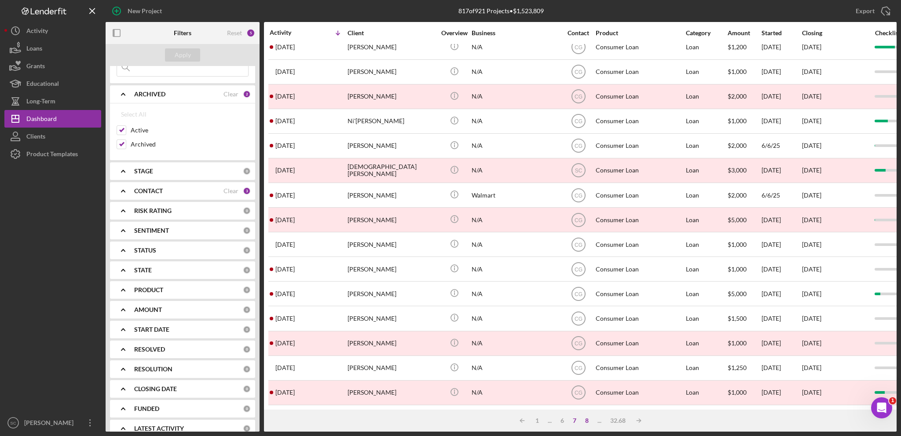
click at [585, 422] on div "8" at bounding box center [587, 420] width 12 height 7
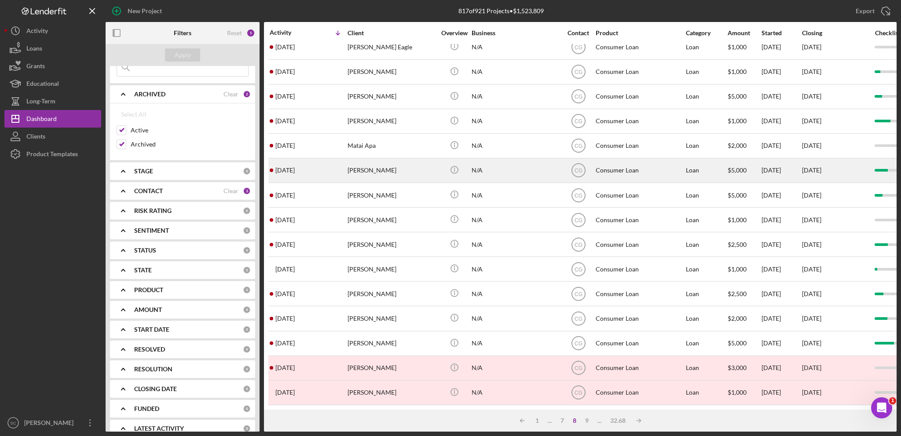
click at [379, 167] on div "[PERSON_NAME]" at bounding box center [391, 170] width 88 height 23
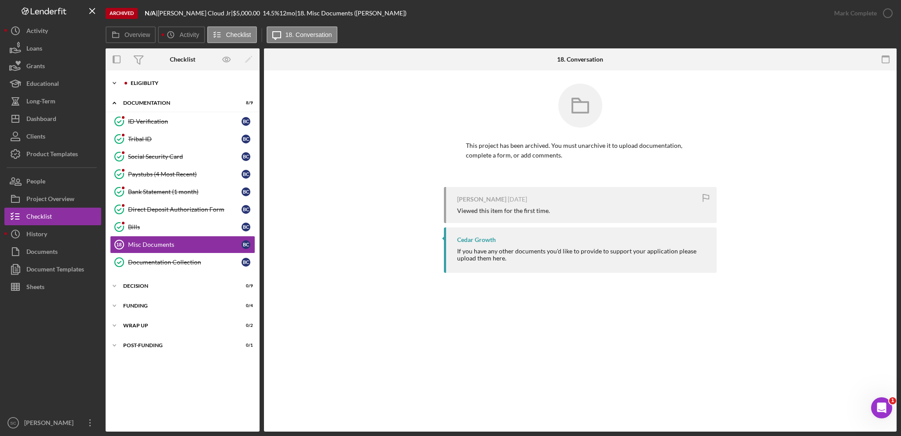
click at [118, 82] on icon "Icon/Expander" at bounding box center [115, 83] width 18 height 18
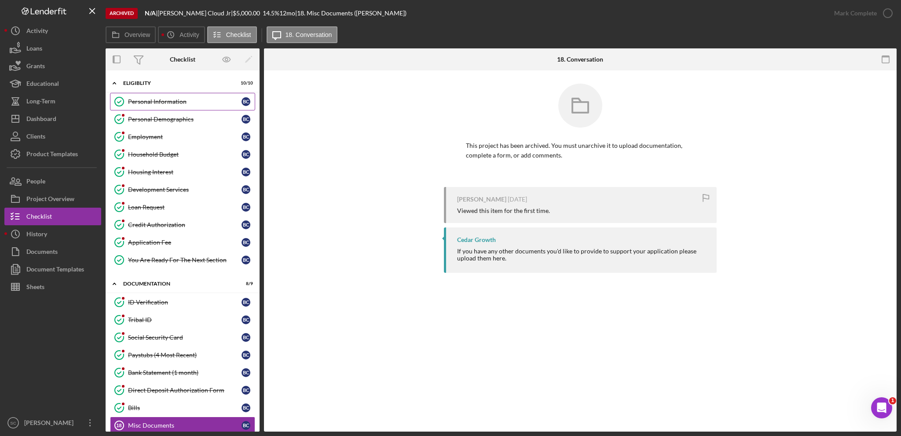
click at [170, 96] on link "Personal Information Personal Information B C" at bounding box center [182, 102] width 145 height 18
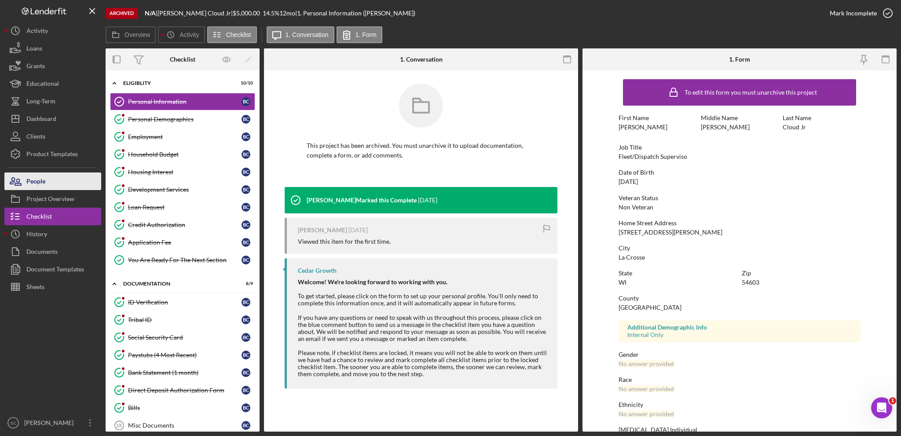
click at [65, 179] on button "People" at bounding box center [52, 181] width 97 height 18
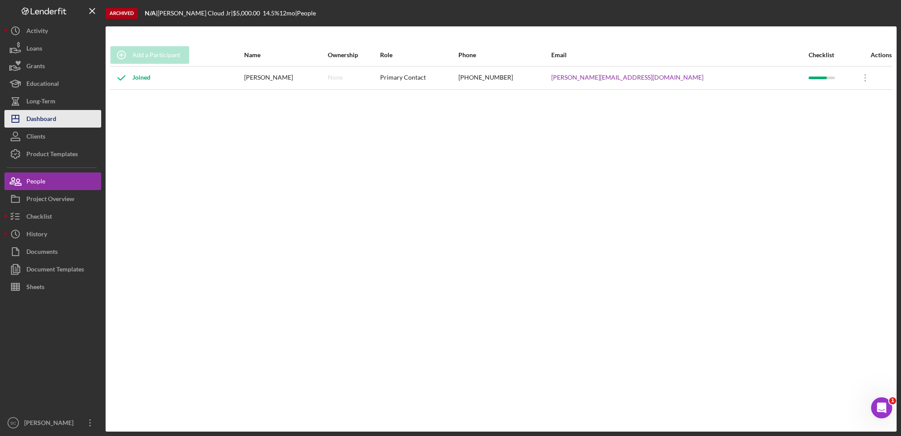
click at [51, 117] on div "Dashboard" at bounding box center [41, 120] width 30 height 20
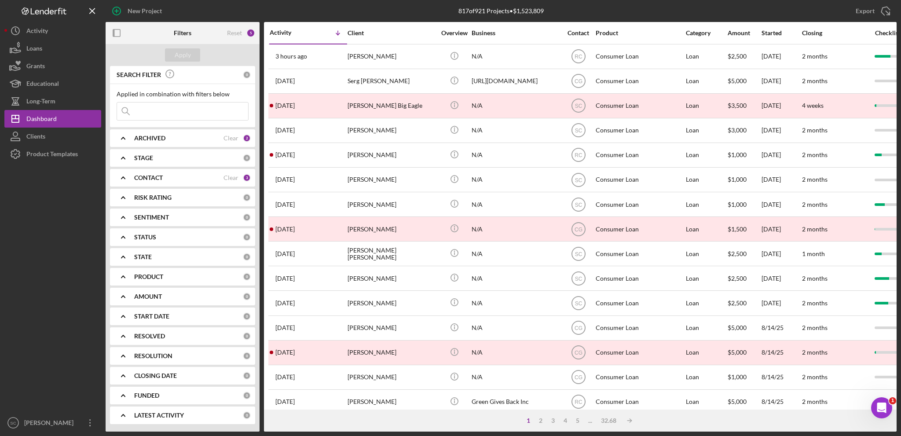
click at [122, 135] on icon "Icon/Expander" at bounding box center [123, 138] width 22 height 22
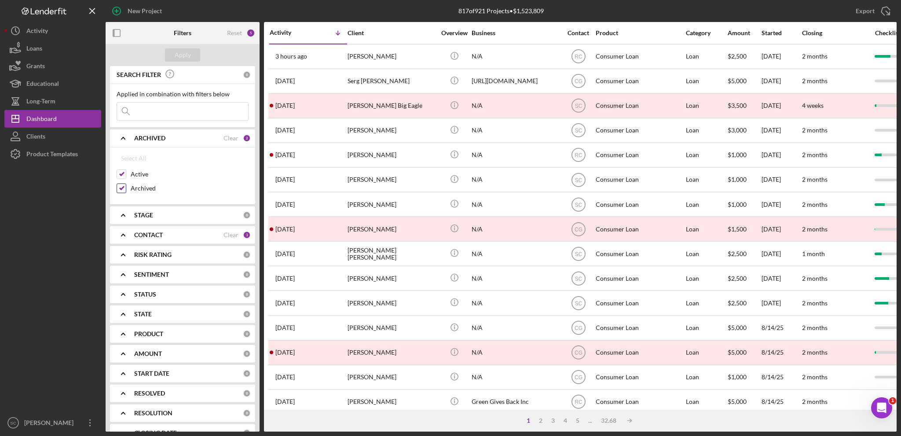
click at [118, 189] on input "Archived" at bounding box center [121, 188] width 9 height 9
checkbox input "false"
click at [187, 51] on div "Apply" at bounding box center [183, 54] width 16 height 13
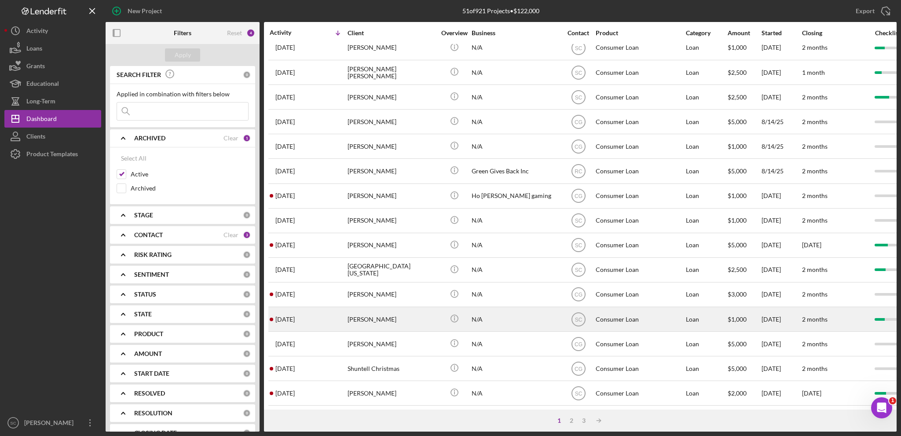
scroll to position [262, 0]
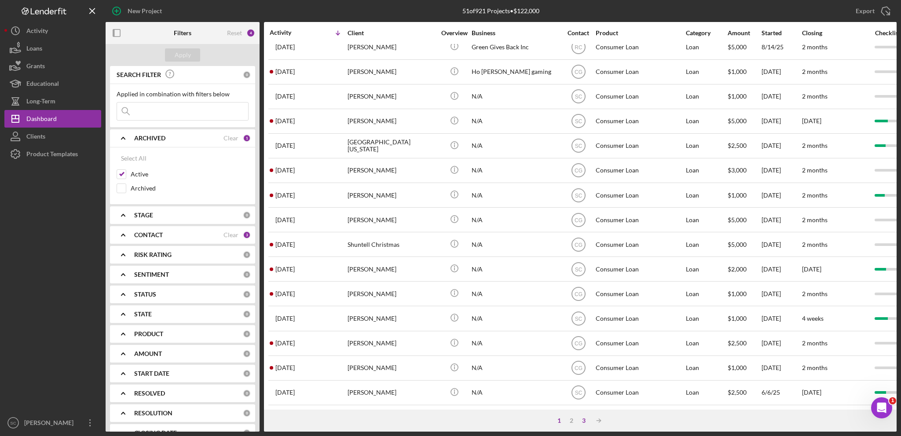
click at [585, 421] on div "3" at bounding box center [583, 420] width 12 height 7
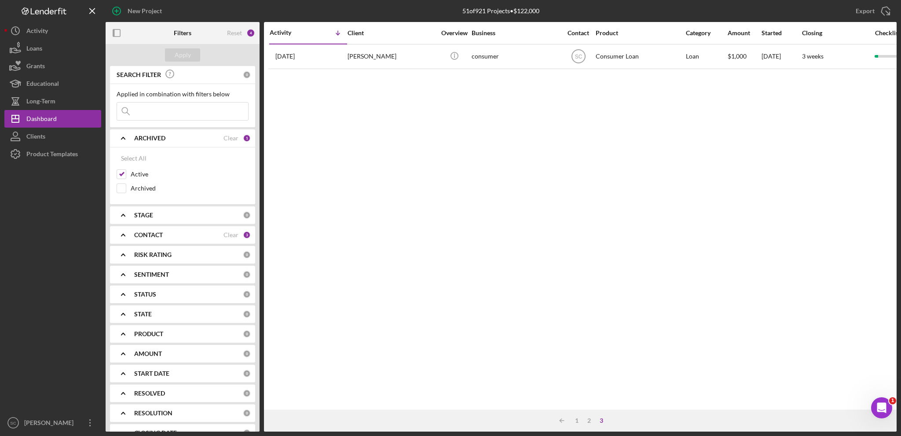
scroll to position [0, 0]
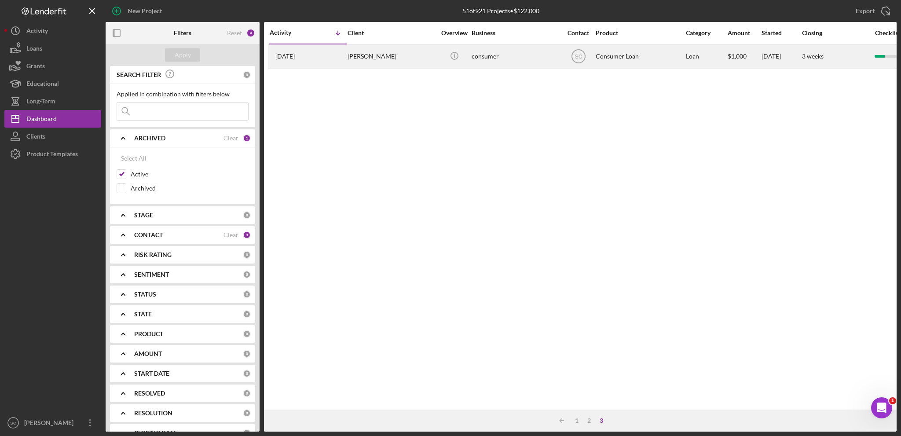
click at [403, 56] on div "[PERSON_NAME]" at bounding box center [391, 56] width 88 height 23
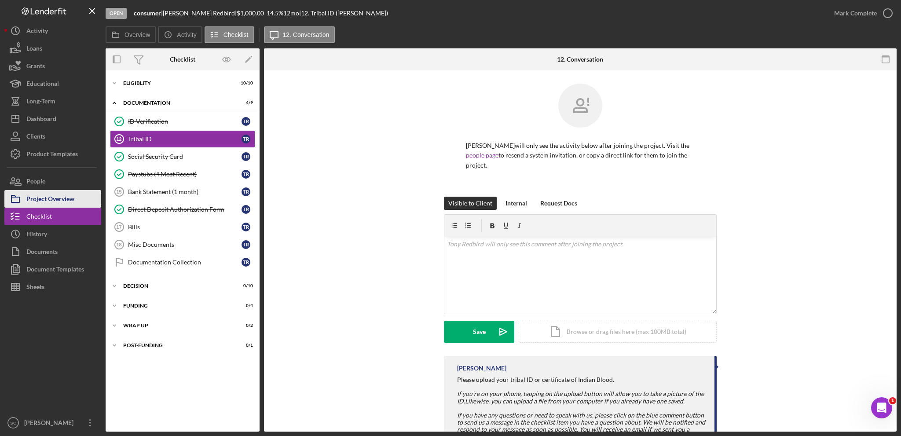
click at [66, 202] on div "Project Overview" at bounding box center [50, 200] width 48 height 20
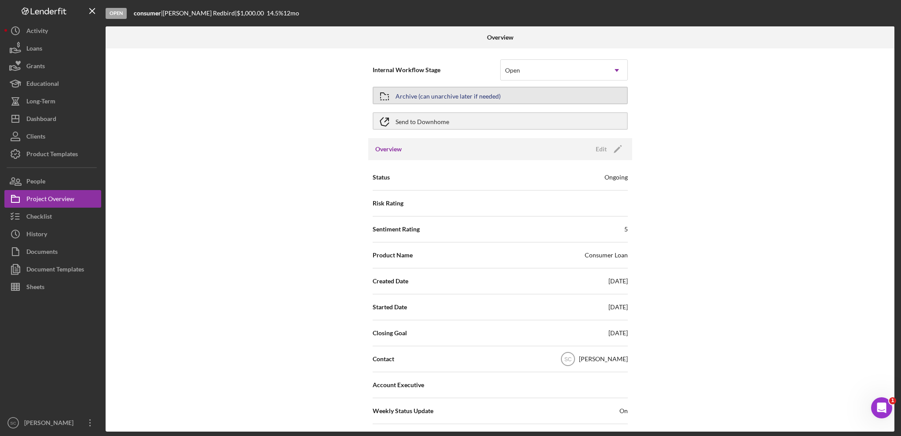
click at [453, 95] on div "Archive (can unarchive later if needed)" at bounding box center [447, 96] width 105 height 16
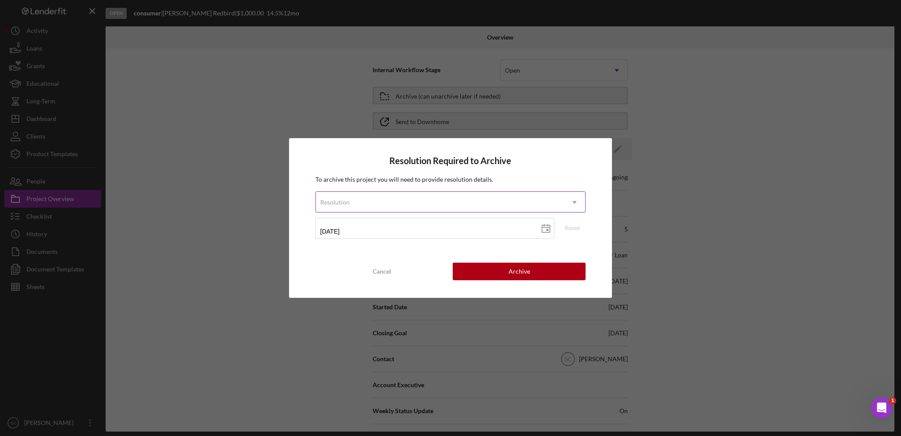
click at [577, 201] on icon "Icon/Dropdown Arrow" at bounding box center [574, 202] width 21 height 21
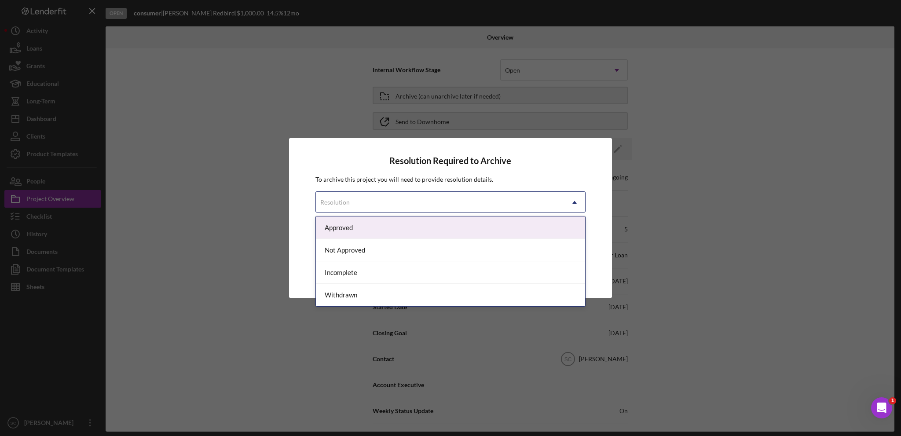
click at [351, 229] on div "Approved" at bounding box center [450, 227] width 269 height 22
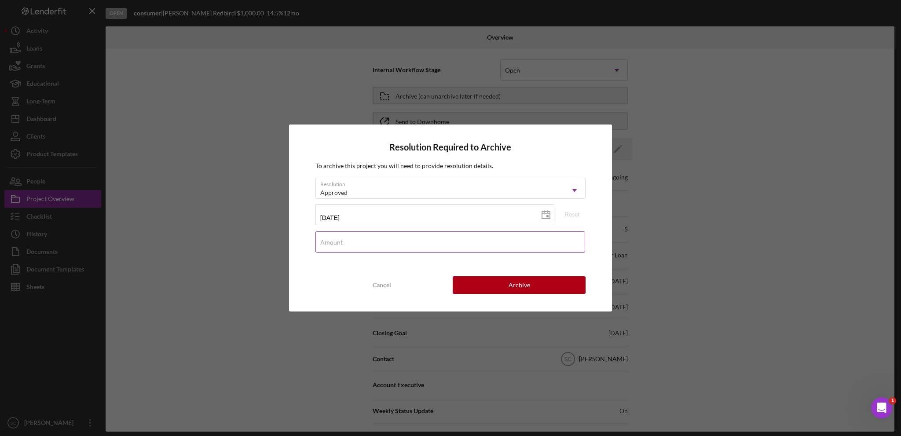
click at [384, 241] on div "Amount" at bounding box center [450, 242] width 270 height 22
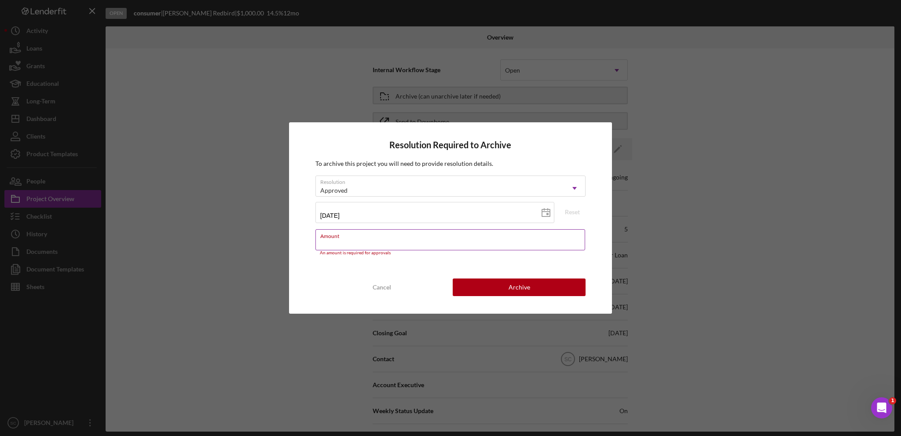
click at [407, 238] on div "Amount An amount is required for approvals" at bounding box center [450, 242] width 270 height 26
click at [392, 242] on input "Amount" at bounding box center [450, 239] width 270 height 21
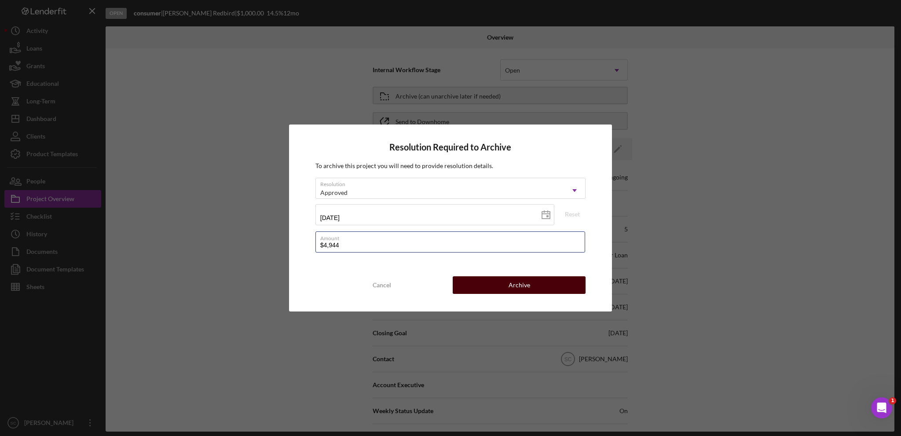
type input "$4,944"
click at [533, 285] on button "Archive" at bounding box center [519, 285] width 133 height 18
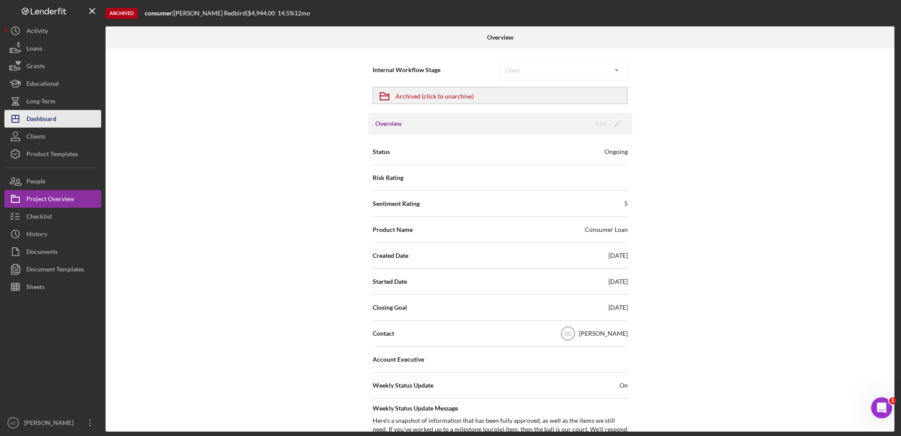
click at [61, 116] on button "Icon/Dashboard Dashboard" at bounding box center [52, 119] width 97 height 18
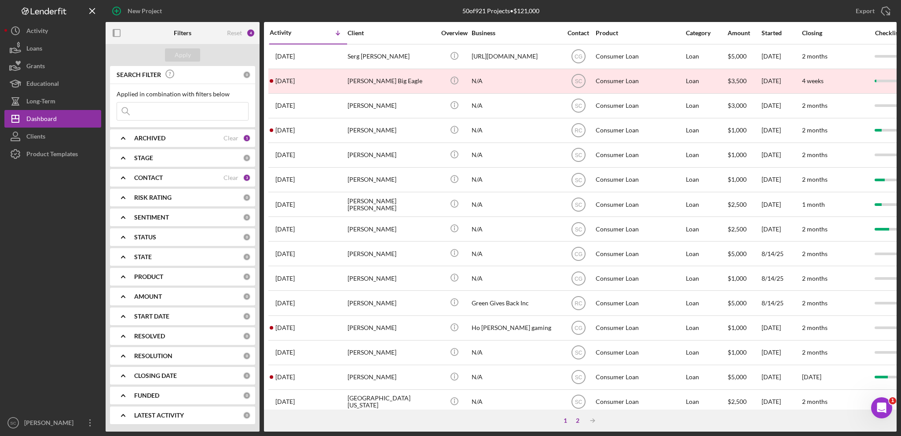
click at [580, 420] on div "2" at bounding box center [577, 420] width 12 height 7
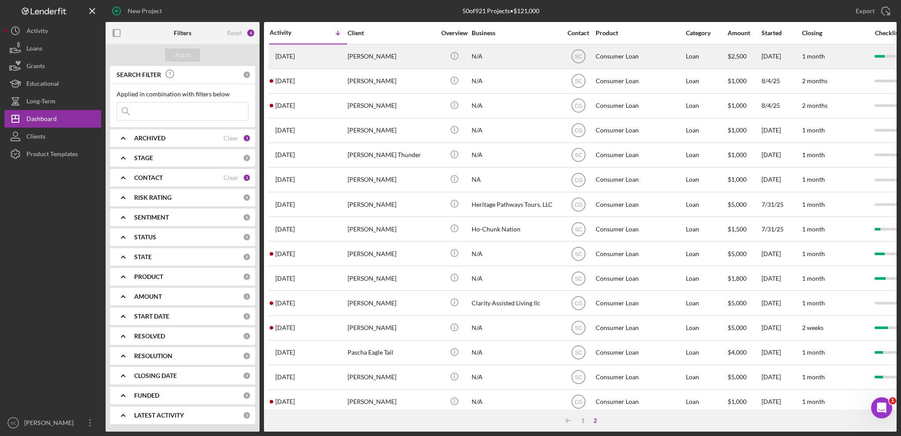
click at [414, 62] on div "[PERSON_NAME]" at bounding box center [391, 56] width 88 height 23
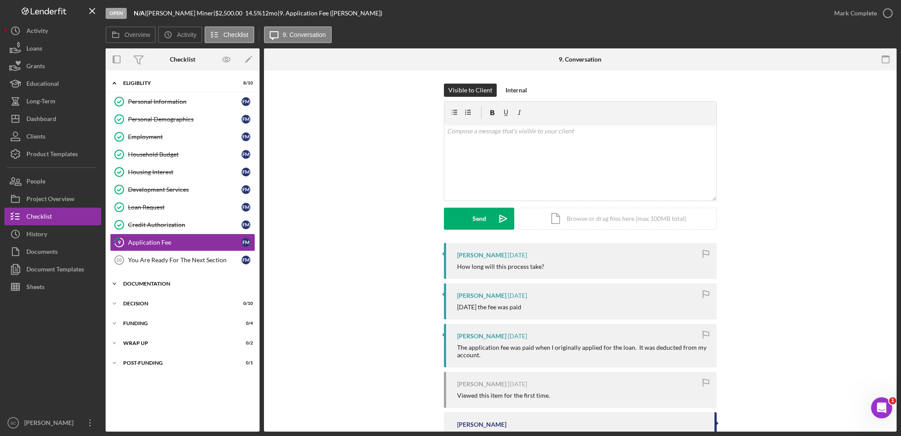
click at [117, 281] on icon "Icon/Expander" at bounding box center [115, 284] width 18 height 18
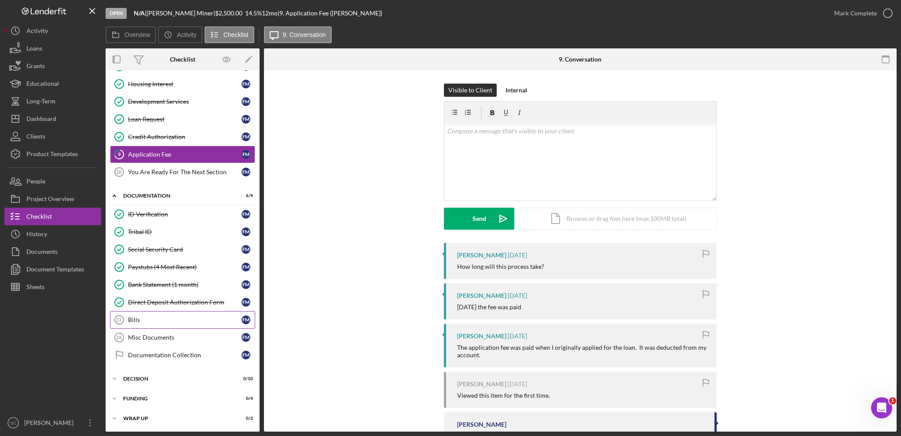
scroll to position [104, 0]
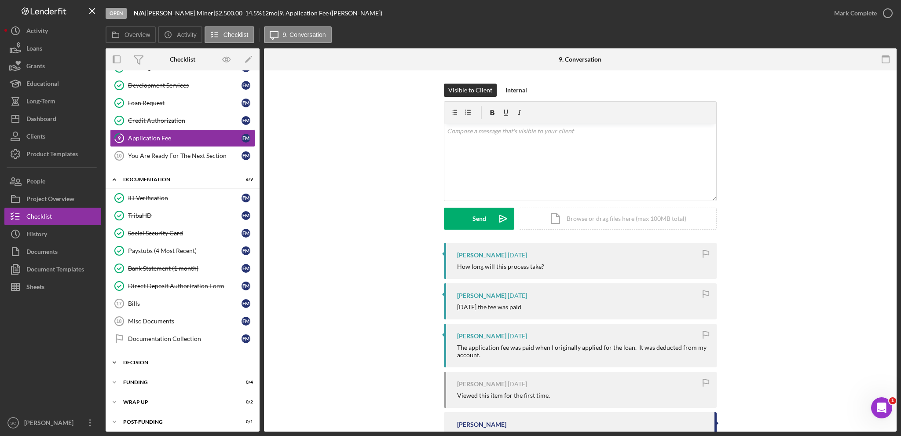
click at [113, 356] on icon "Icon/Expander" at bounding box center [115, 363] width 18 height 18
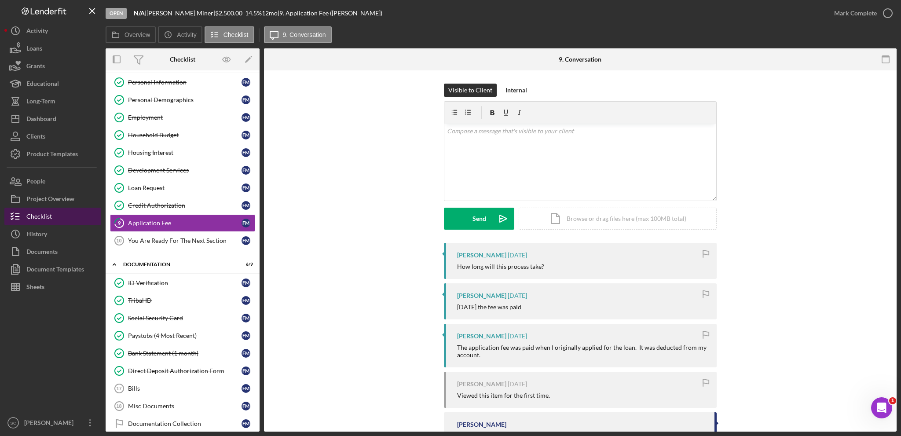
scroll to position [0, 0]
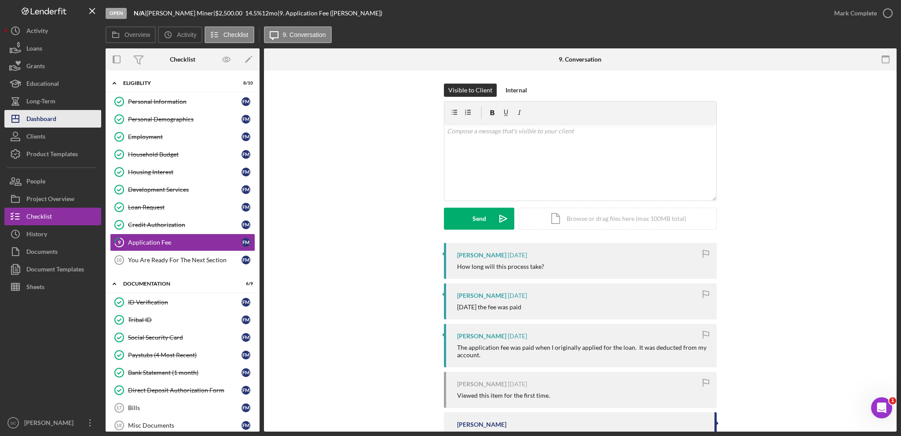
click at [43, 114] on div "Dashboard" at bounding box center [41, 120] width 30 height 20
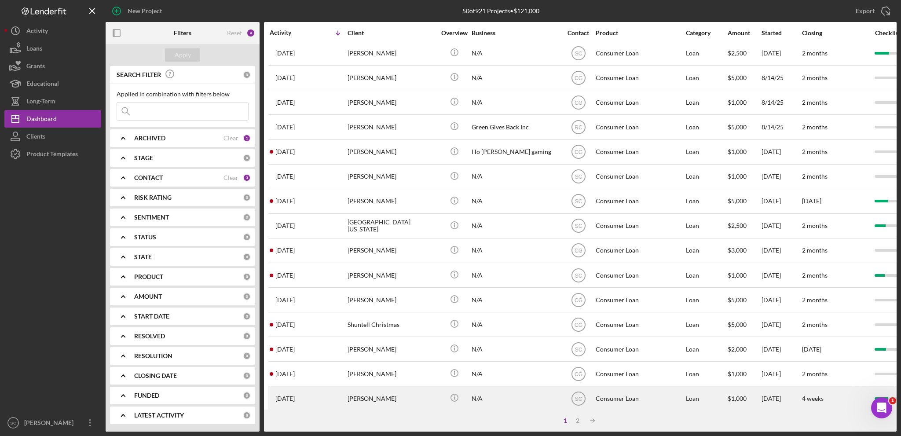
scroll to position [262, 0]
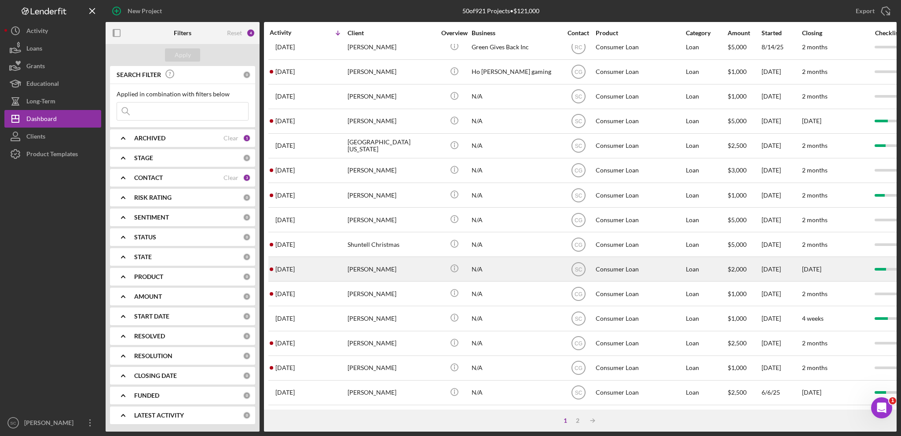
click at [372, 261] on div "[PERSON_NAME]" at bounding box center [391, 268] width 88 height 23
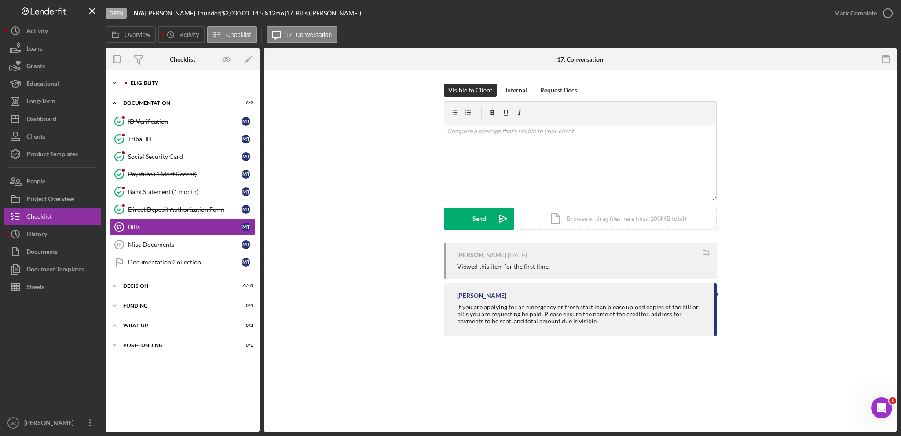
click at [114, 82] on icon "Icon/Expander" at bounding box center [115, 83] width 18 height 18
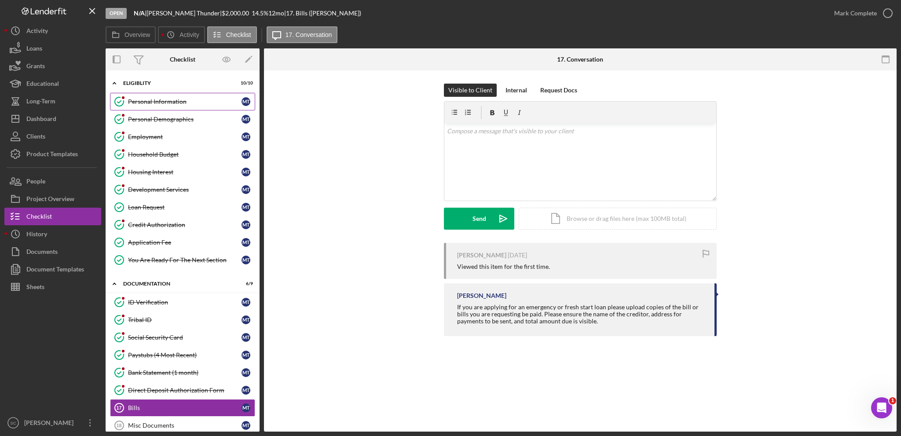
click at [166, 105] on div "Personal Information" at bounding box center [184, 101] width 113 height 7
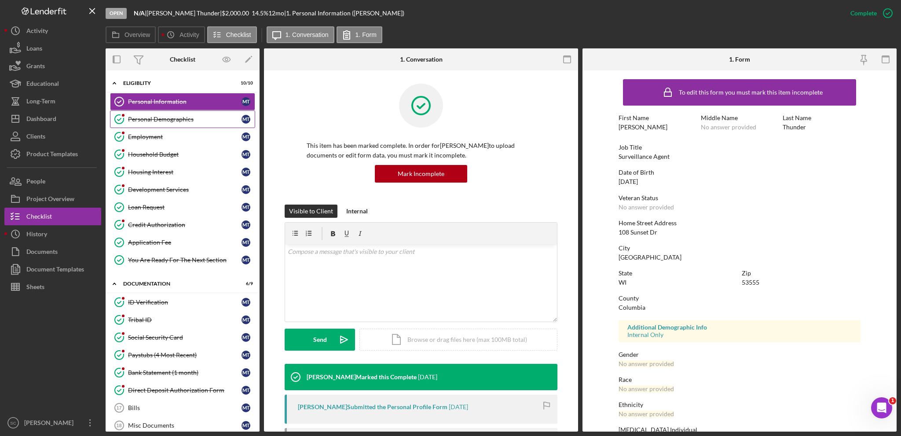
click at [183, 124] on link "Personal Demographics Personal Demographics M T" at bounding box center [182, 119] width 145 height 18
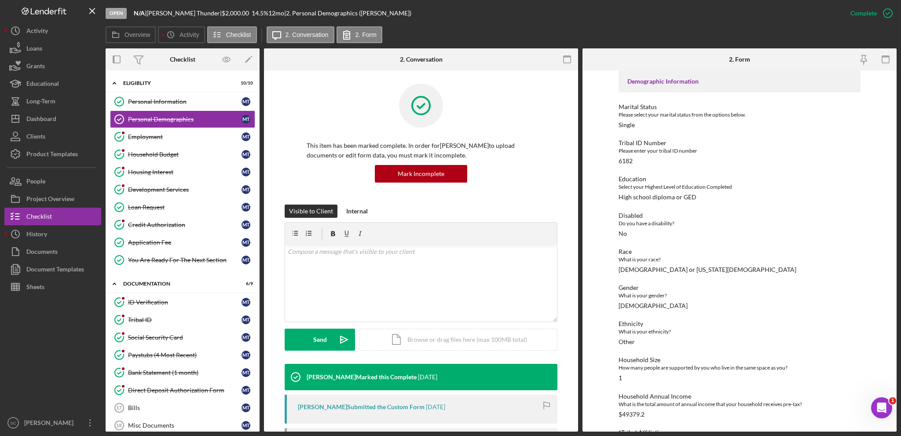
scroll to position [70, 0]
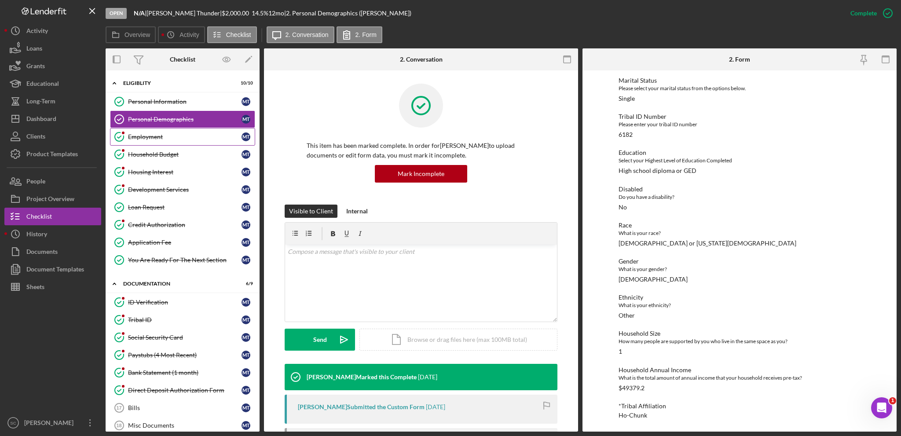
click at [187, 137] on div "Employment" at bounding box center [184, 136] width 113 height 7
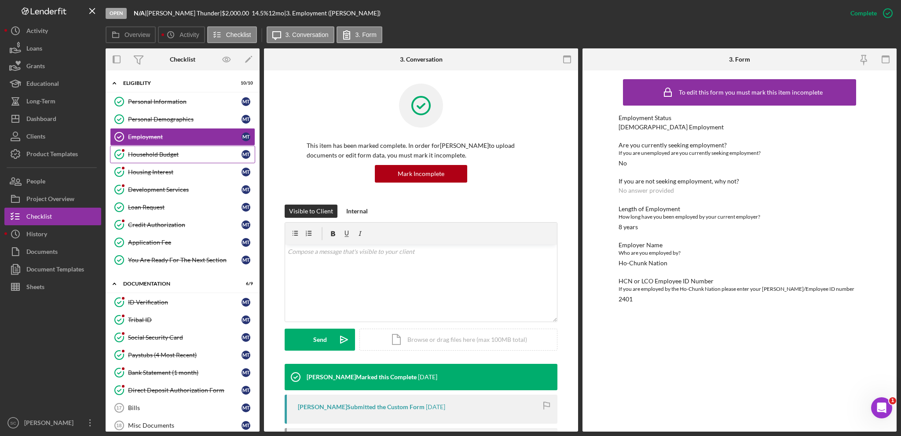
click at [160, 154] on div "Household Budget" at bounding box center [184, 154] width 113 height 7
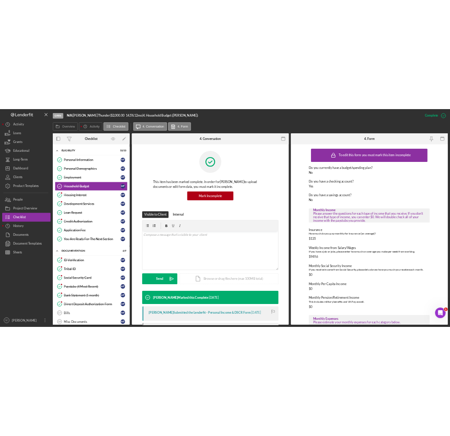
scroll to position [132, 0]
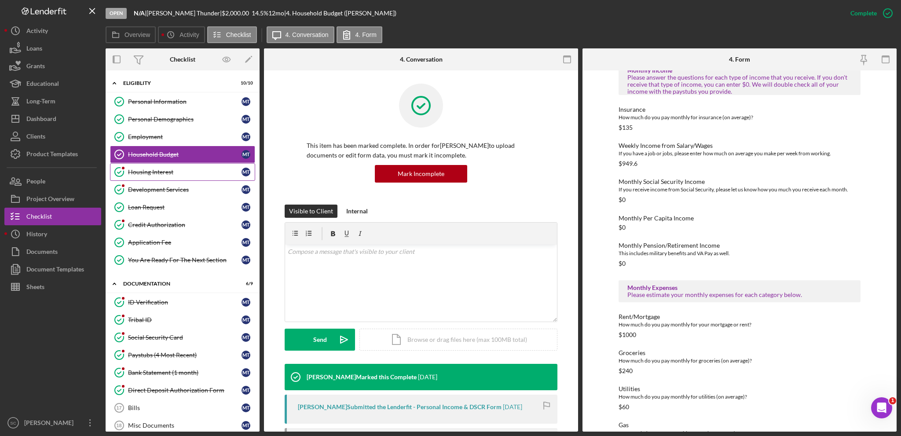
click at [180, 165] on link "Housing Interest Housing Interest M T" at bounding box center [182, 172] width 145 height 18
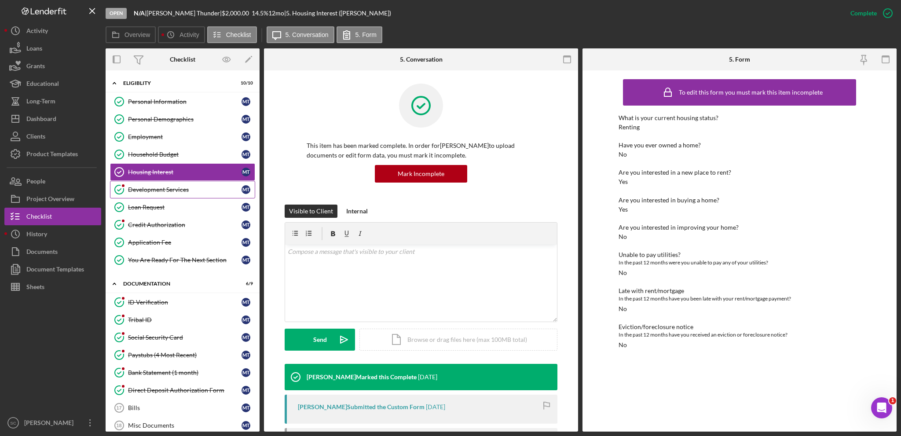
click at [181, 193] on link "Development Services Development Services M T" at bounding box center [182, 190] width 145 height 18
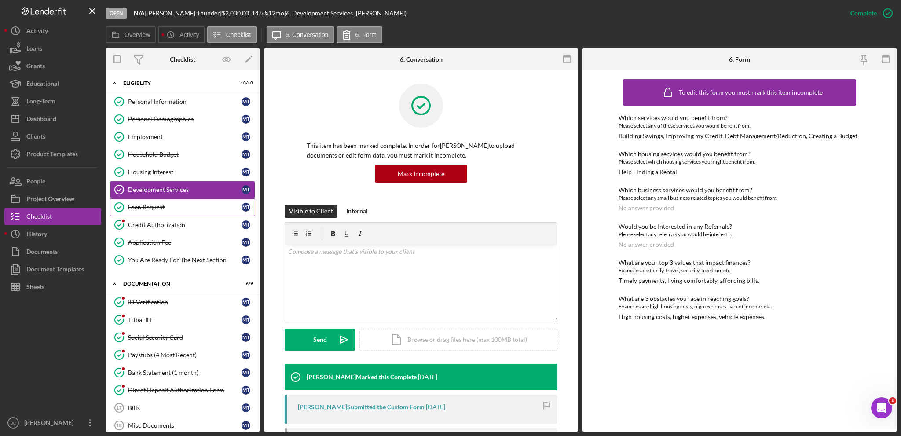
click at [168, 206] on div "Loan Request" at bounding box center [184, 207] width 113 height 7
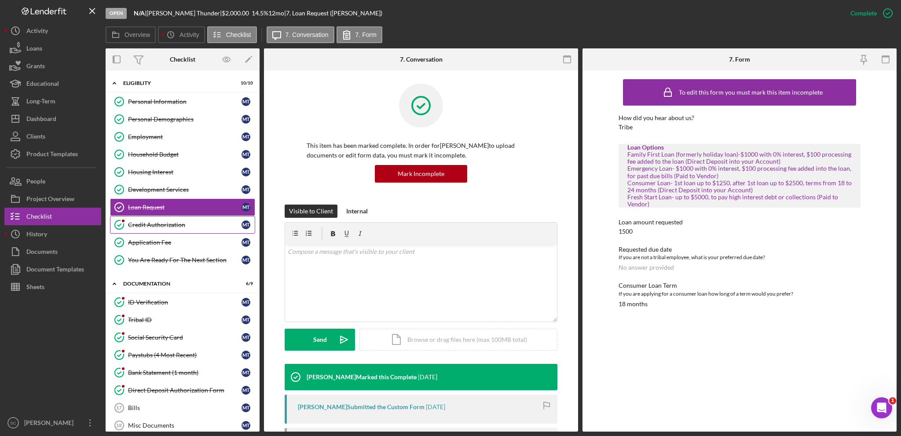
click at [163, 223] on div "Credit Authorization" at bounding box center [184, 224] width 113 height 7
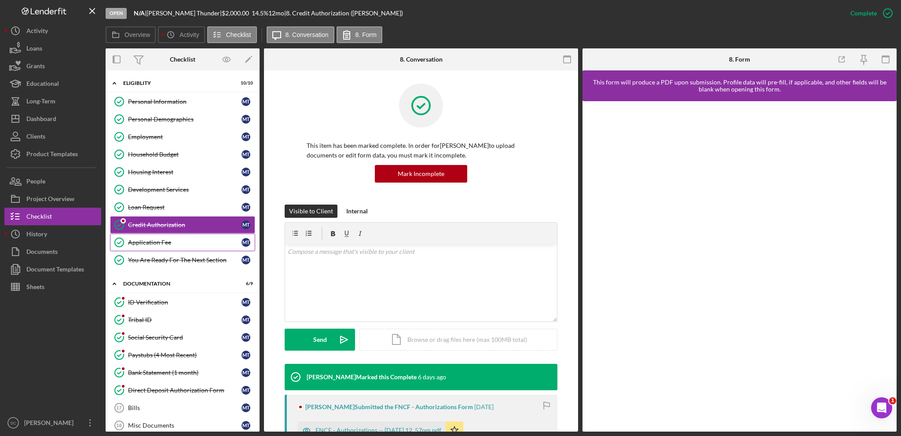
click at [173, 242] on div "Application Fee" at bounding box center [184, 242] width 113 height 7
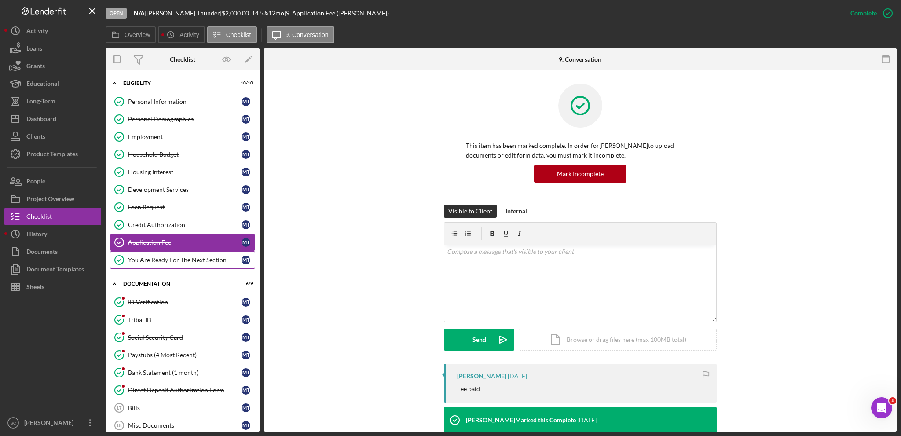
click at [179, 259] on div "You Are Ready For The Next Section" at bounding box center [184, 259] width 113 height 7
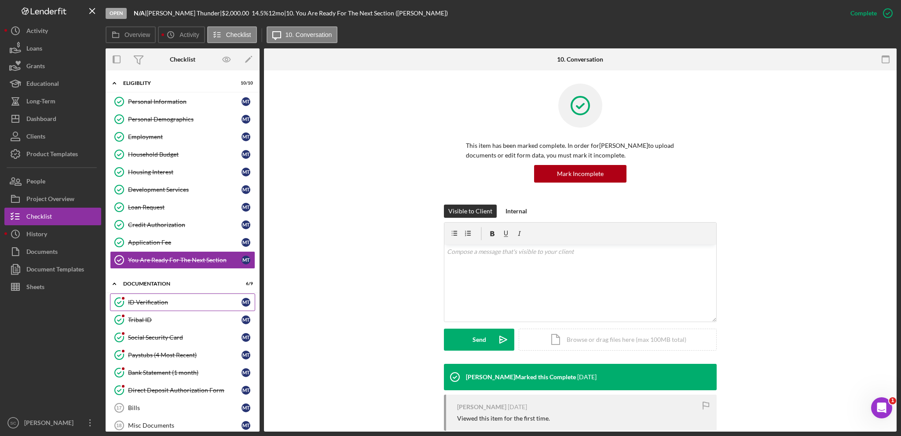
click at [150, 303] on div "ID Verification" at bounding box center [184, 302] width 113 height 7
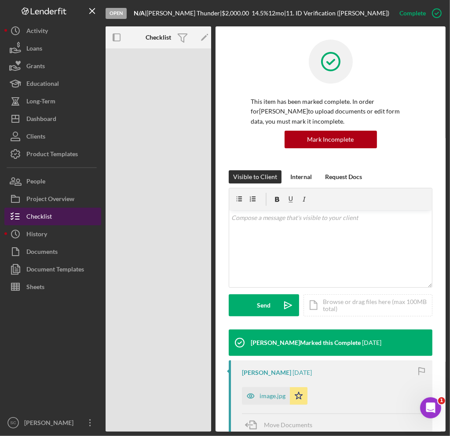
click at [33, 217] on div "Checklist" at bounding box center [39, 218] width 26 height 20
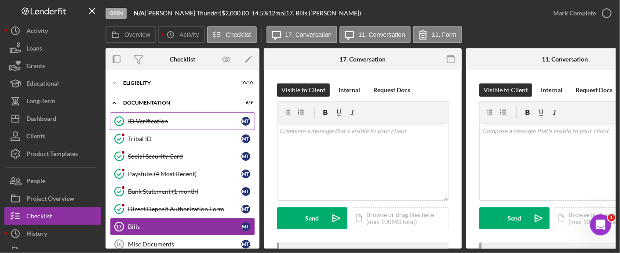
click at [160, 123] on div "ID Verification" at bounding box center [184, 121] width 113 height 7
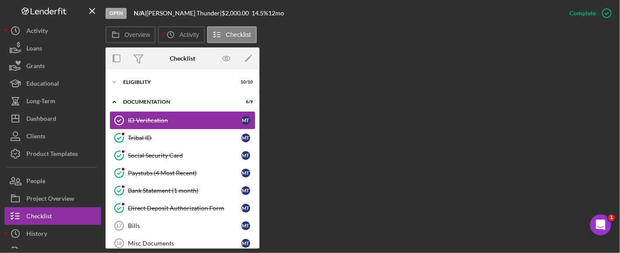
click at [142, 117] on div "ID Verification" at bounding box center [184, 120] width 113 height 7
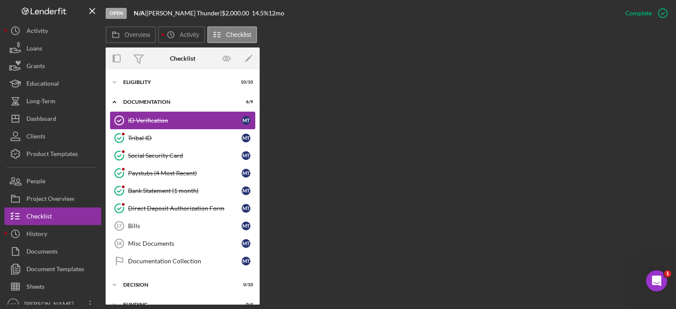
click at [137, 121] on div "ID Verification" at bounding box center [184, 120] width 113 height 7
click at [144, 128] on link "ID Verification ID Verification M T" at bounding box center [182, 121] width 145 height 18
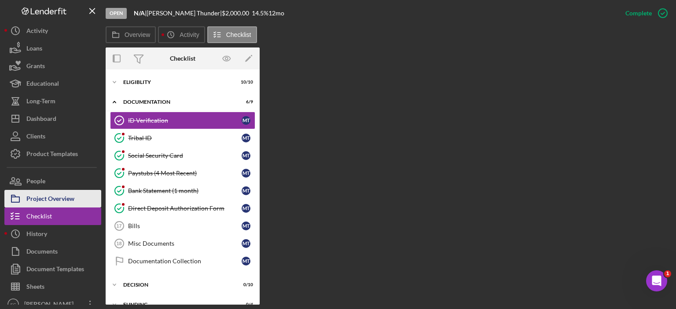
click at [45, 195] on div "Project Overview" at bounding box center [50, 200] width 48 height 20
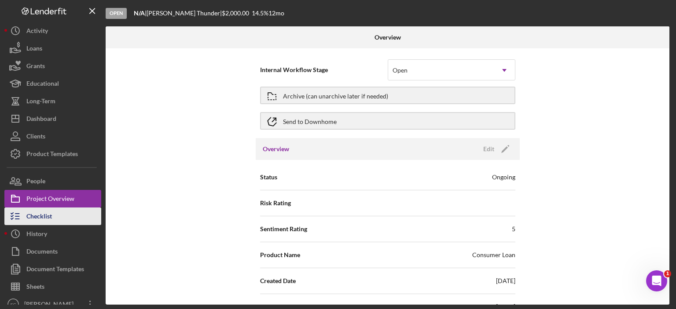
click at [40, 213] on div "Checklist" at bounding box center [39, 218] width 26 height 20
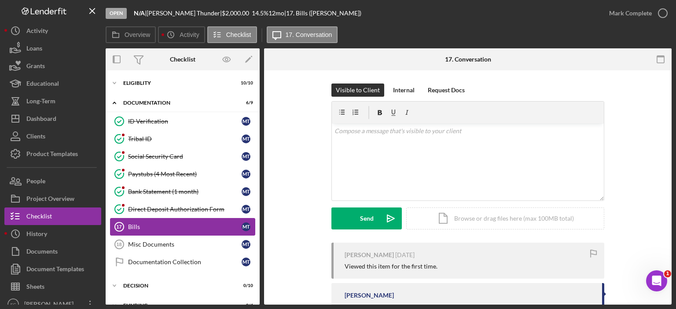
scroll to position [37, 0]
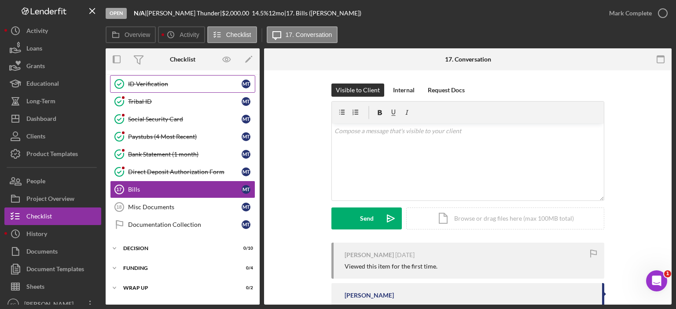
click at [165, 84] on div "ID Verification" at bounding box center [184, 83] width 113 height 7
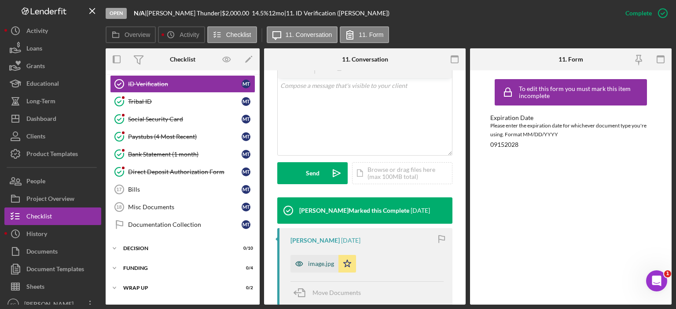
scroll to position [220, 0]
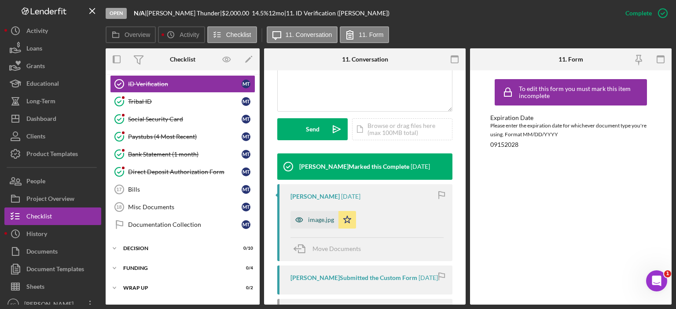
click at [311, 219] on div "image.jpg" at bounding box center [321, 219] width 26 height 7
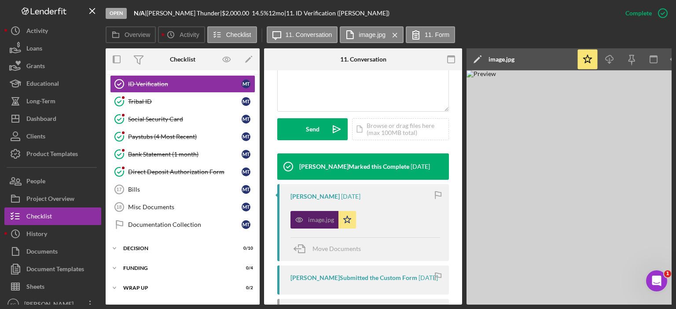
click at [318, 218] on div "image.jpg" at bounding box center [321, 219] width 26 height 7
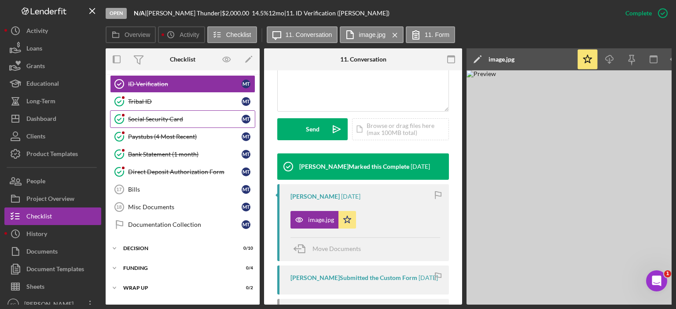
click at [160, 119] on div "Social Security Card" at bounding box center [184, 119] width 113 height 7
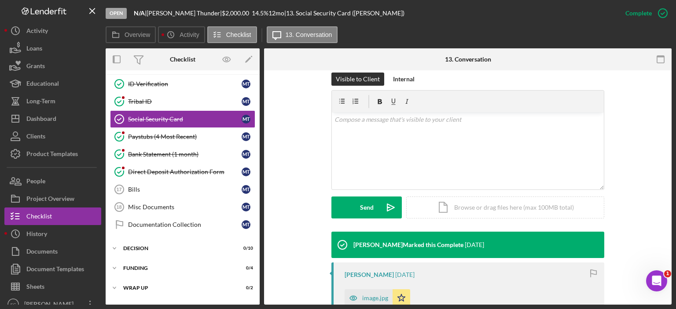
scroll to position [274, 0]
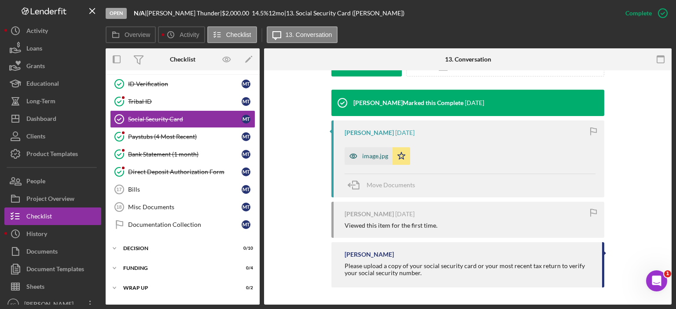
click at [363, 157] on div "image.jpg" at bounding box center [375, 156] width 26 height 7
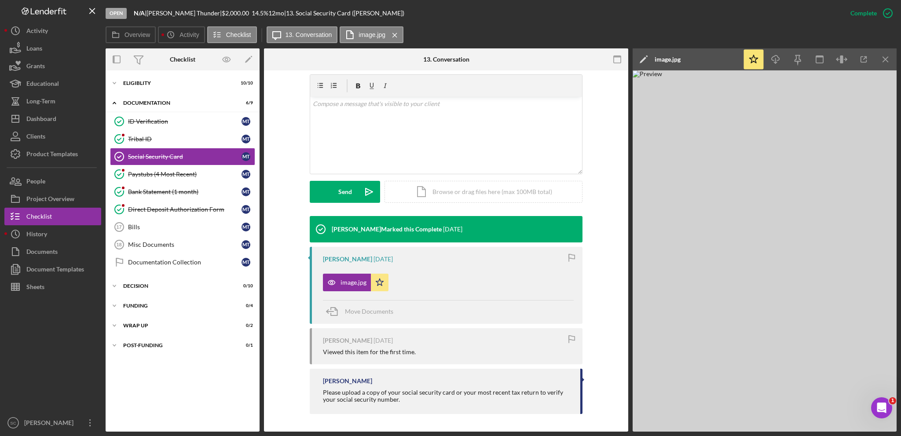
scroll to position [147, 0]
click at [184, 175] on div "Paystubs (4 Most Recent)" at bounding box center [184, 174] width 113 height 7
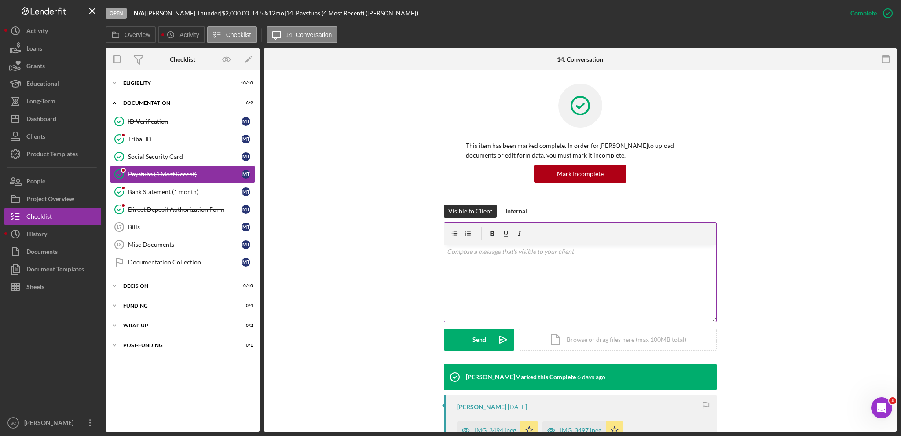
scroll to position [220, 0]
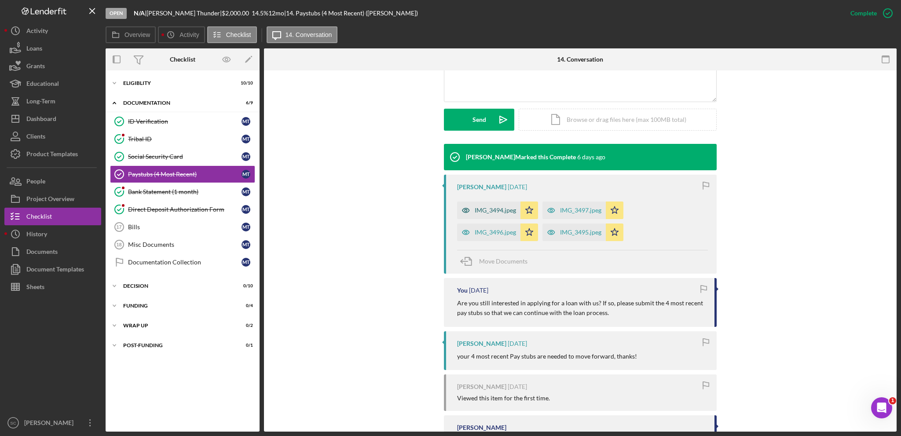
click at [487, 210] on div "IMG_3494.jpeg" at bounding box center [495, 210] width 41 height 7
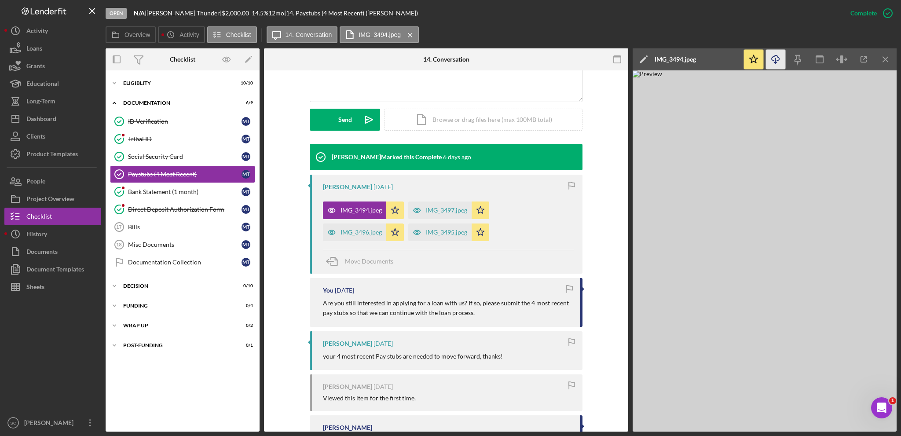
click at [778, 59] on icon "Icon/Download" at bounding box center [776, 60] width 20 height 20
click at [432, 212] on div "IMG_3497.jpeg" at bounding box center [446, 210] width 41 height 7
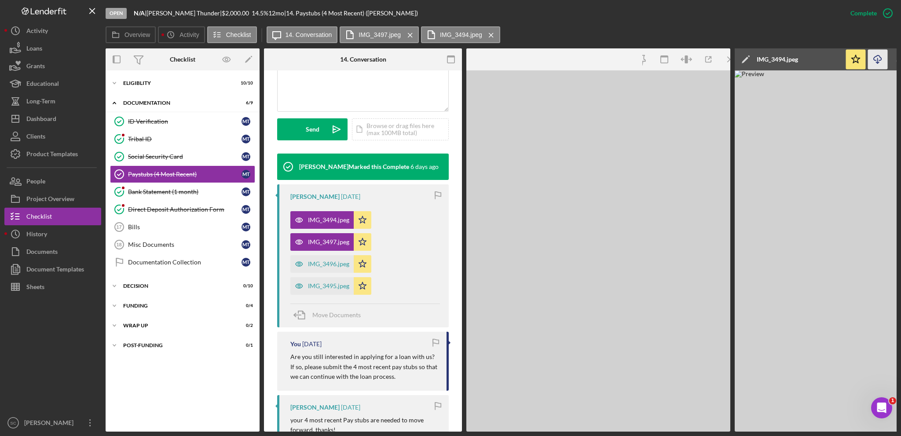
scroll to position [230, 0]
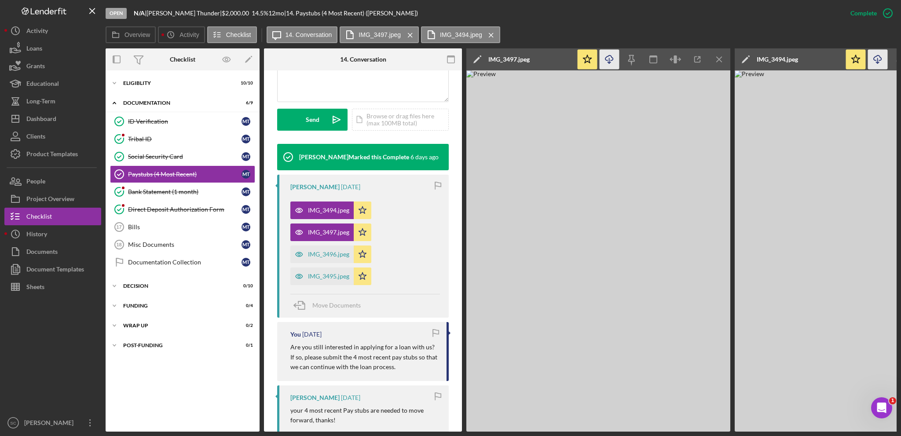
click at [613, 60] on icon "Icon/Download" at bounding box center [609, 60] width 20 height 20
click at [315, 258] on div "IMG_3496.jpeg" at bounding box center [321, 254] width 63 height 18
click at [606, 57] on icon "Icon/Download" at bounding box center [609, 60] width 20 height 20
click at [322, 279] on div "IMG_3495.jpeg" at bounding box center [328, 276] width 41 height 7
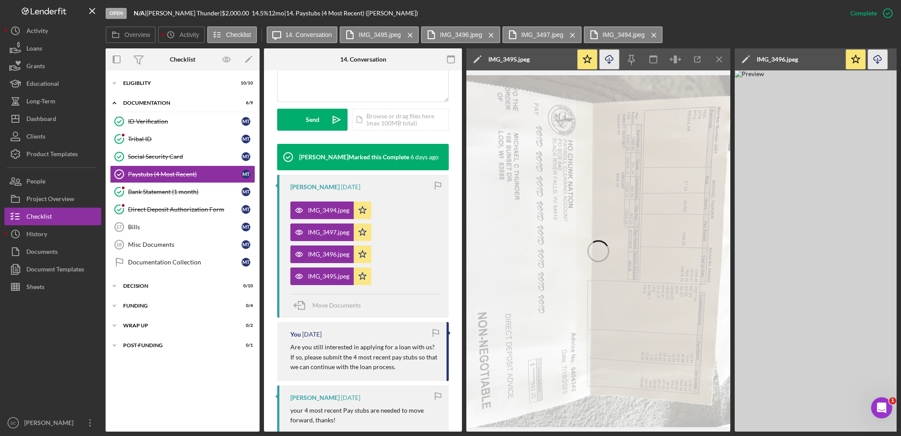
click at [610, 66] on icon "Icon/Download" at bounding box center [609, 60] width 20 height 20
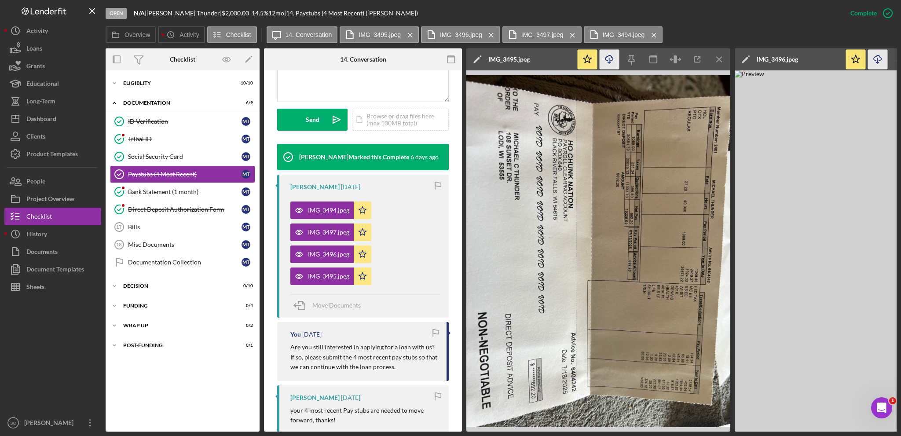
click at [608, 53] on icon "Icon/Download" at bounding box center [609, 60] width 20 height 20
click at [613, 57] on icon "button" at bounding box center [608, 57] width 7 height 5
click at [408, 34] on icon "Icon/Menu Close" at bounding box center [409, 35] width 15 height 22
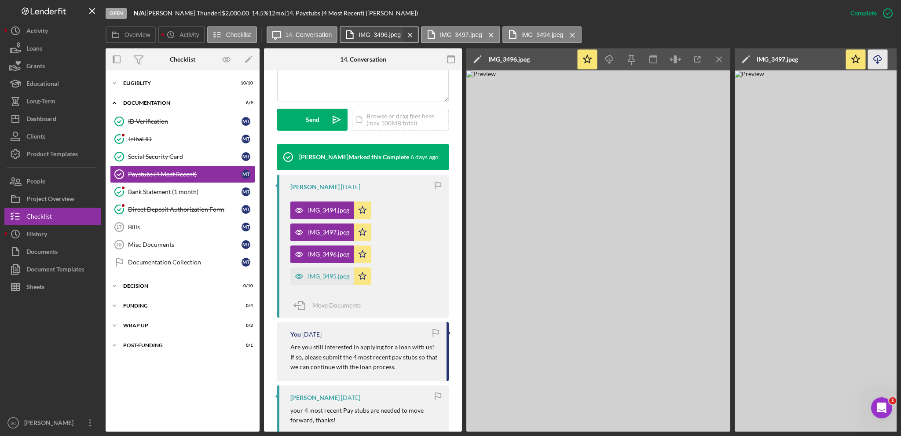
click at [408, 34] on icon "Icon/Menu Close" at bounding box center [409, 35] width 15 height 22
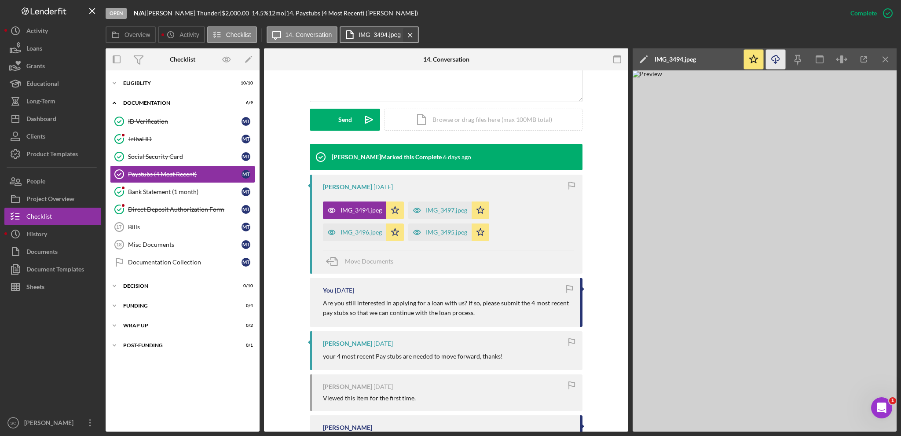
click at [408, 34] on icon "Icon/Menu Close" at bounding box center [409, 35] width 15 height 22
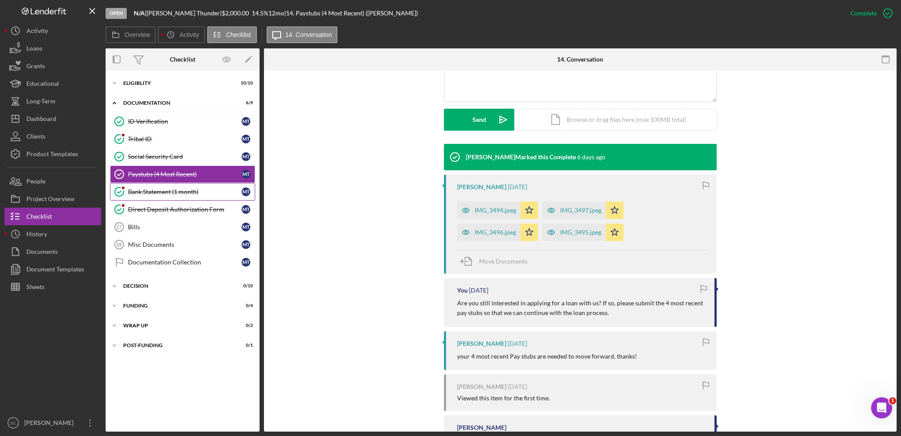
click at [172, 185] on link "Bank Statement (1 month) Bank Statement (1 month) M T" at bounding box center [182, 192] width 145 height 18
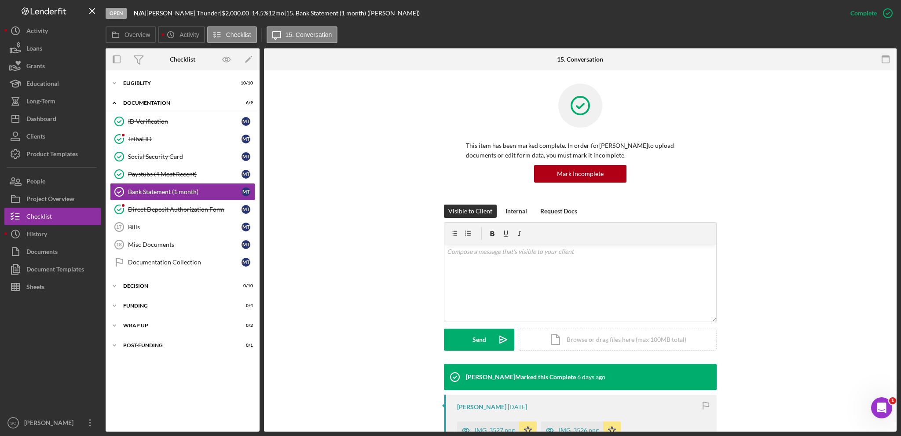
scroll to position [176, 0]
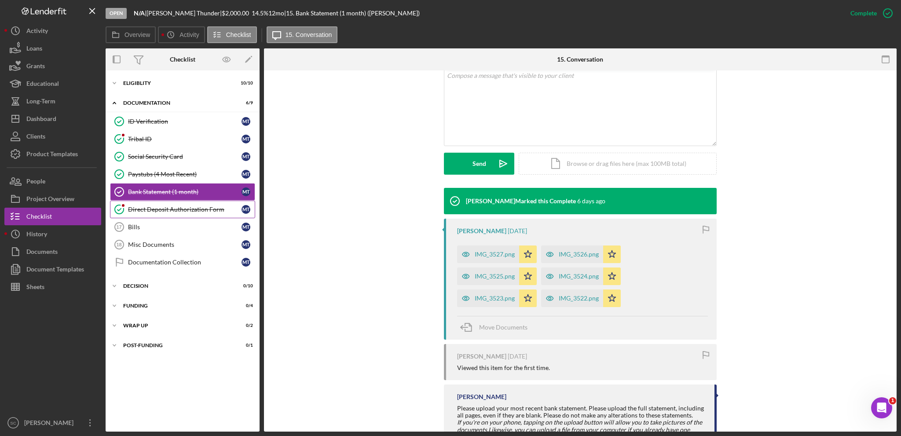
click at [167, 208] on div "Direct Deposit Authorization Form" at bounding box center [184, 209] width 113 height 7
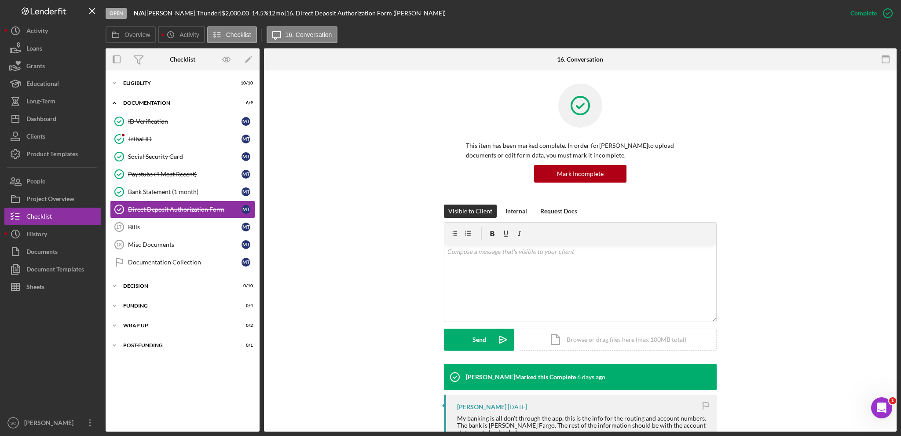
scroll to position [218, 0]
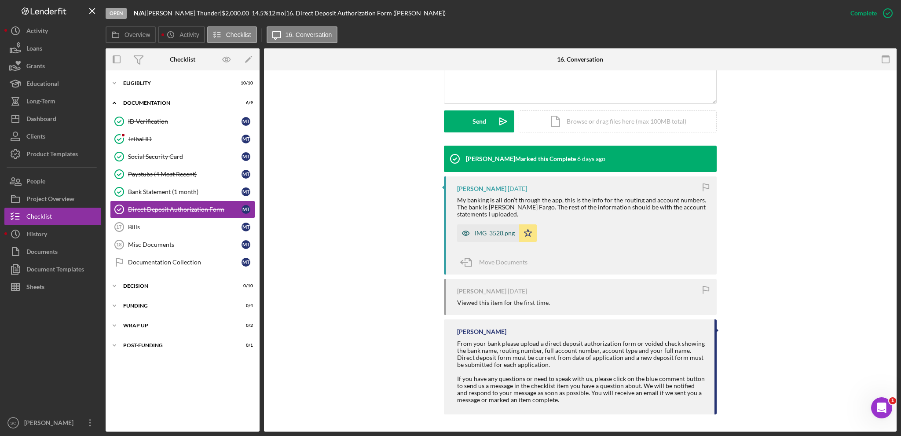
click at [487, 234] on div "IMG_3528.png" at bounding box center [495, 233] width 40 height 7
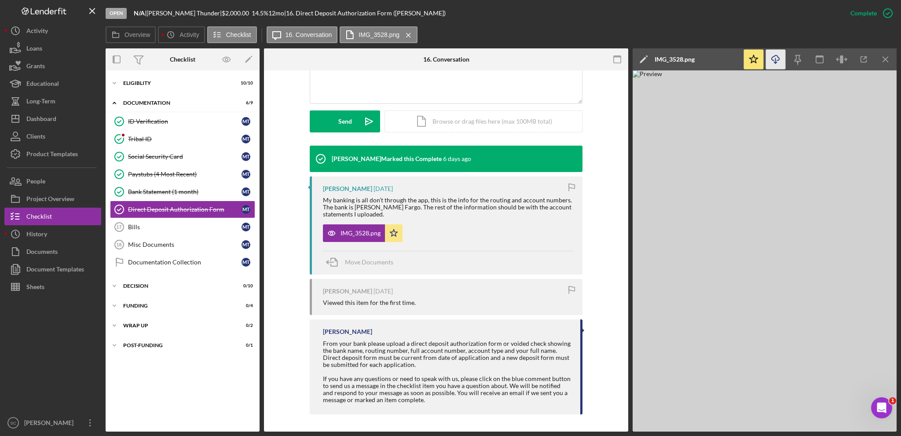
click at [781, 62] on icon "Icon/Download" at bounding box center [776, 60] width 20 height 20
